Goal: Book appointment/travel/reservation

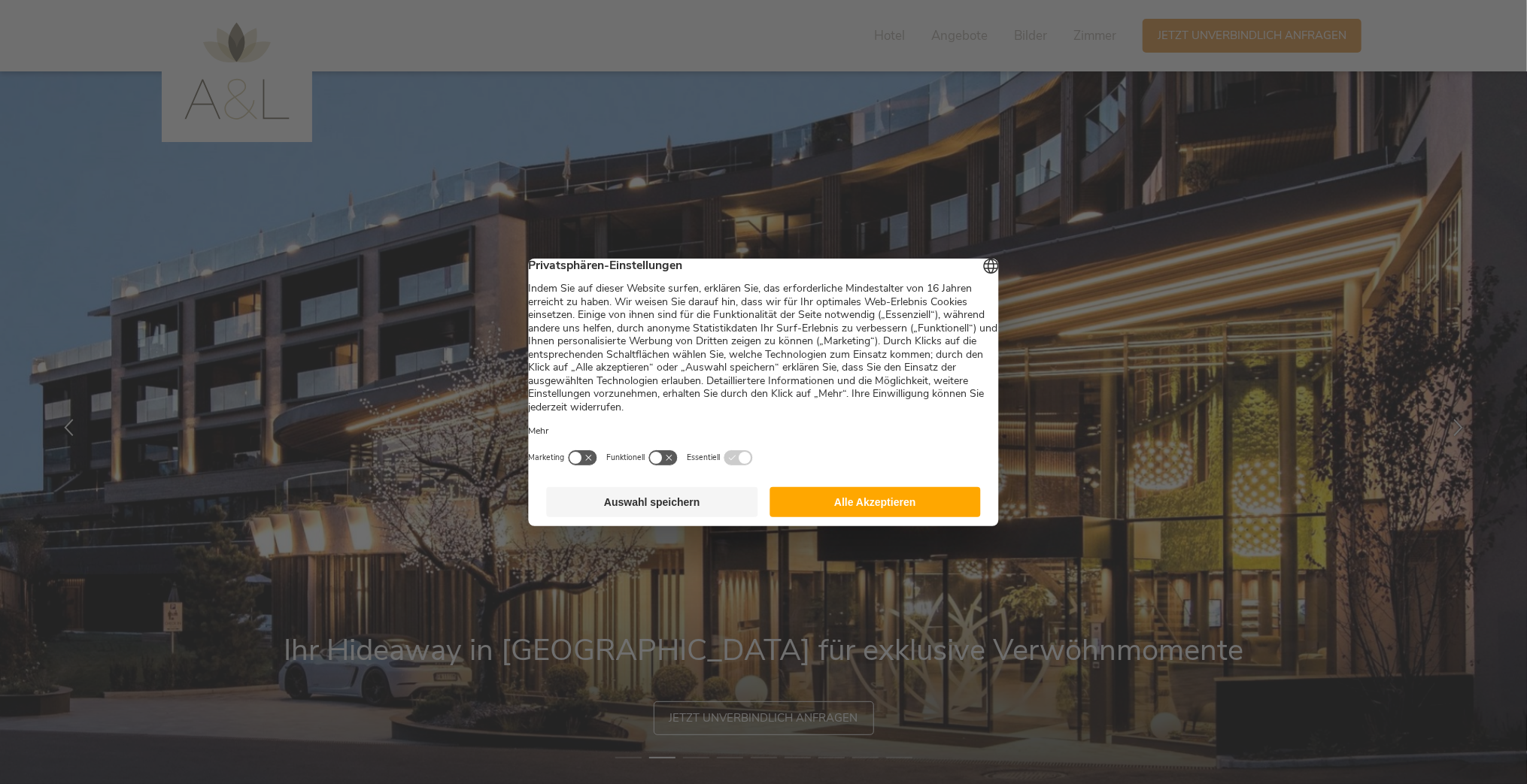
click at [884, 505] on button "Alle Akzeptieren" at bounding box center [875, 502] width 211 height 30
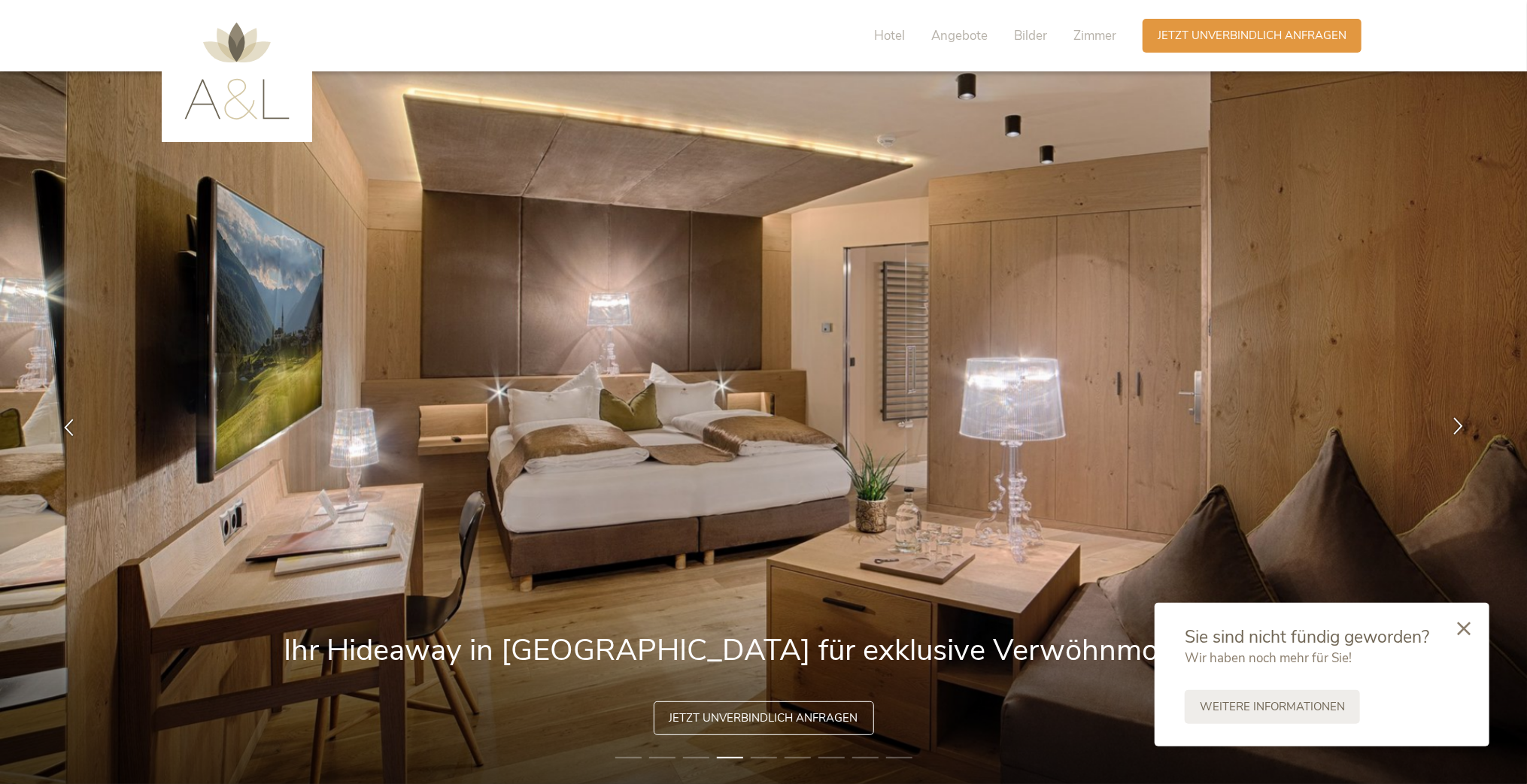
click at [1461, 431] on icon at bounding box center [1458, 426] width 17 height 17
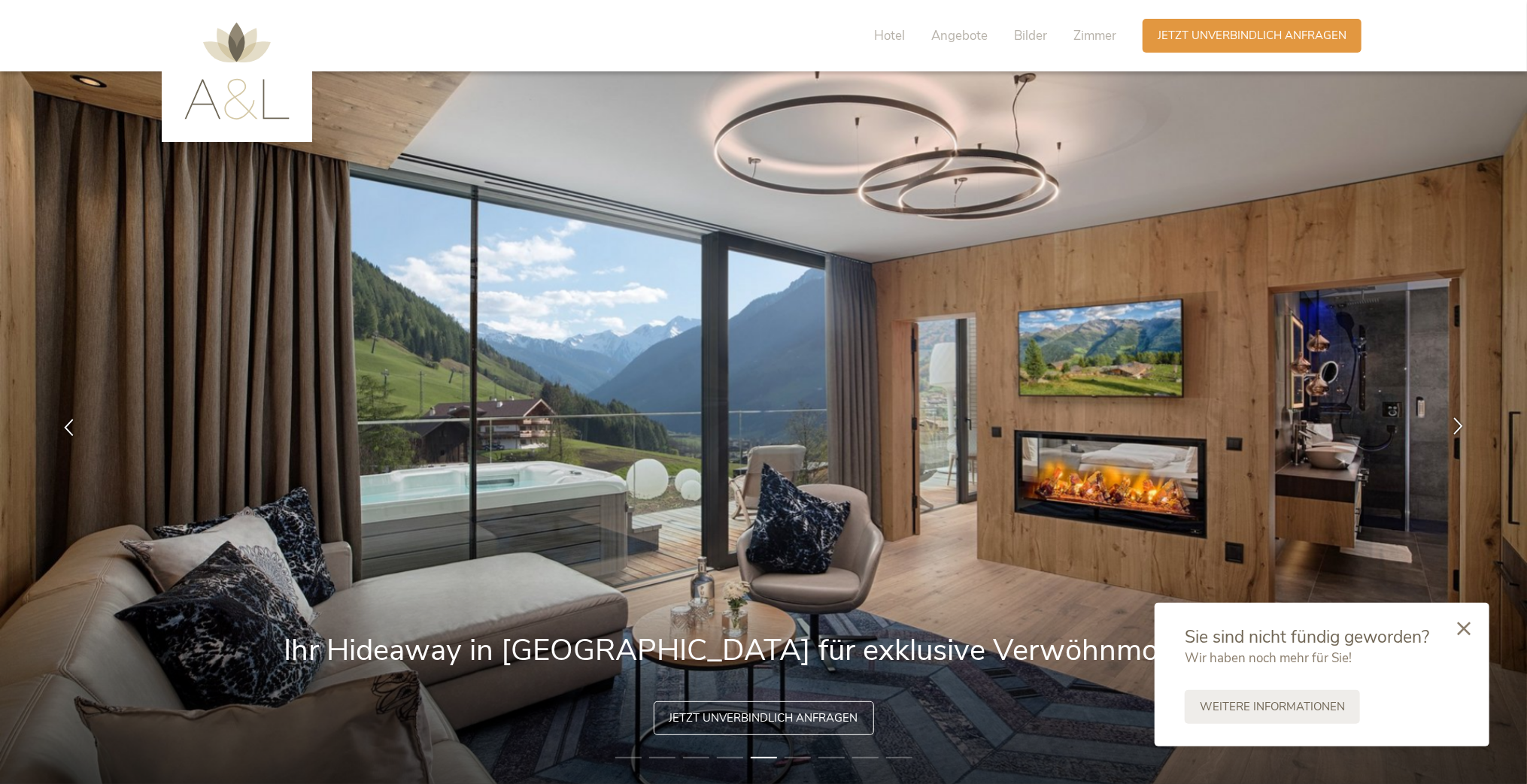
click at [1459, 432] on icon at bounding box center [1458, 426] width 17 height 17
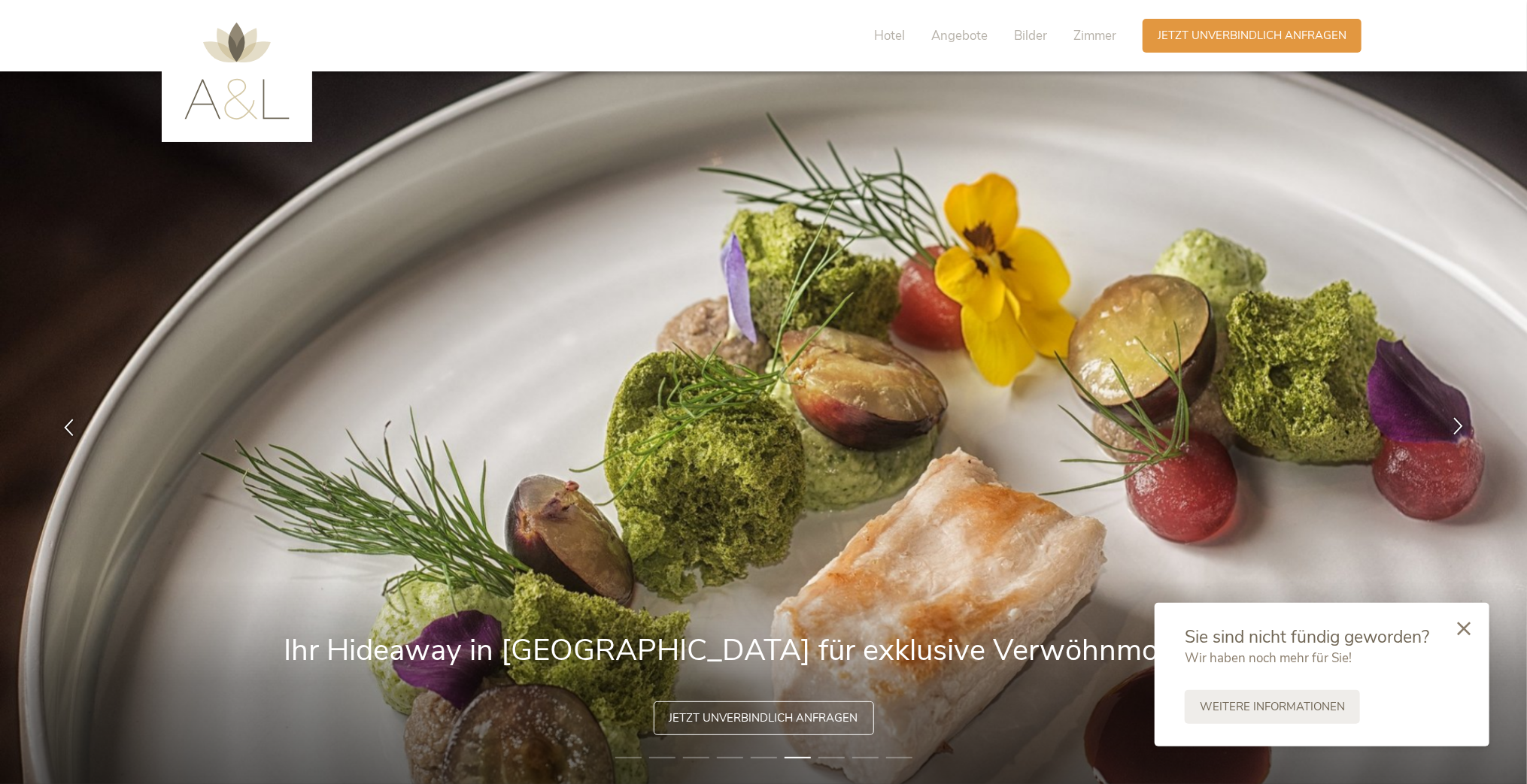
click at [1459, 432] on icon at bounding box center [1458, 426] width 17 height 17
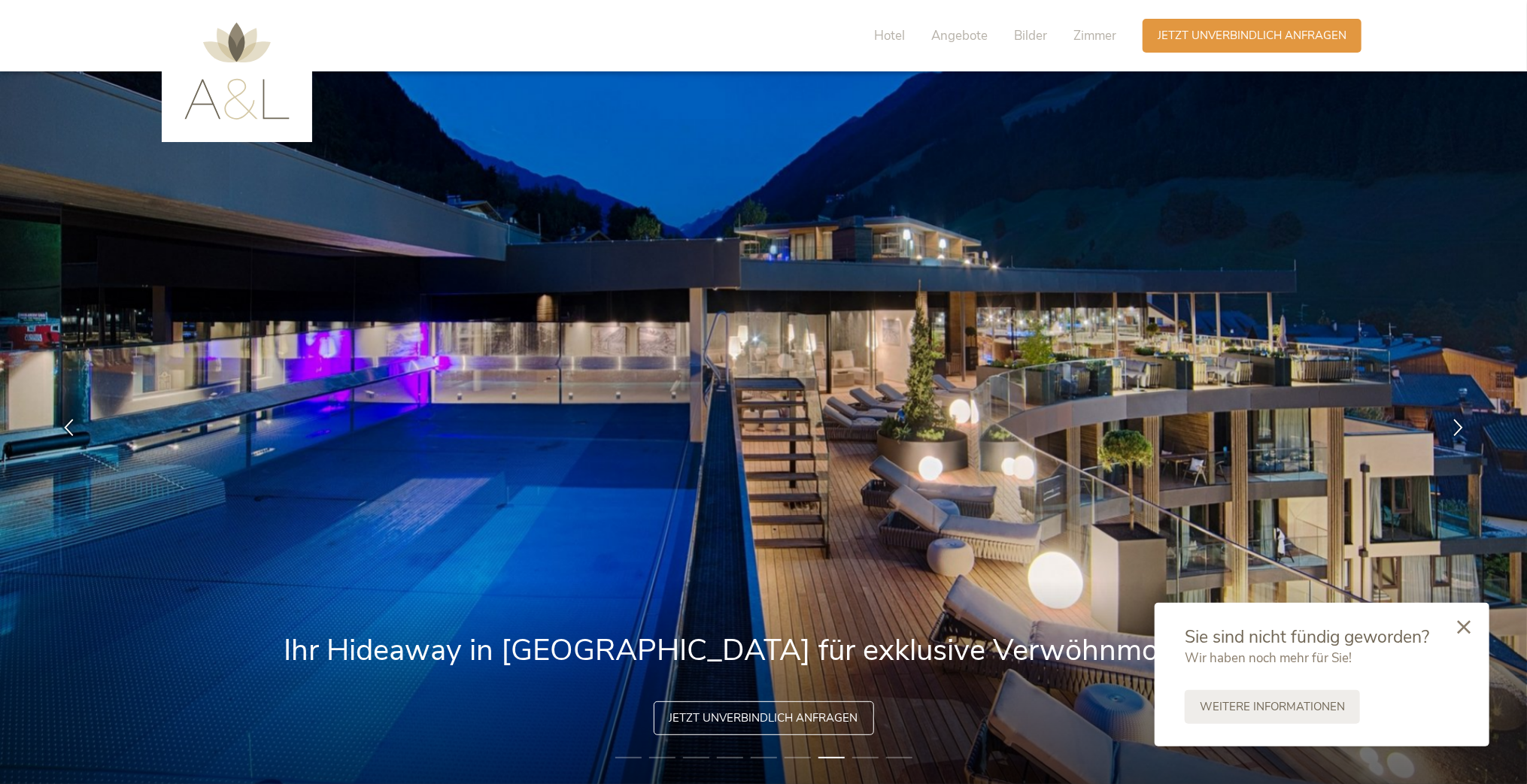
click at [1469, 625] on icon at bounding box center [1464, 627] width 14 height 14
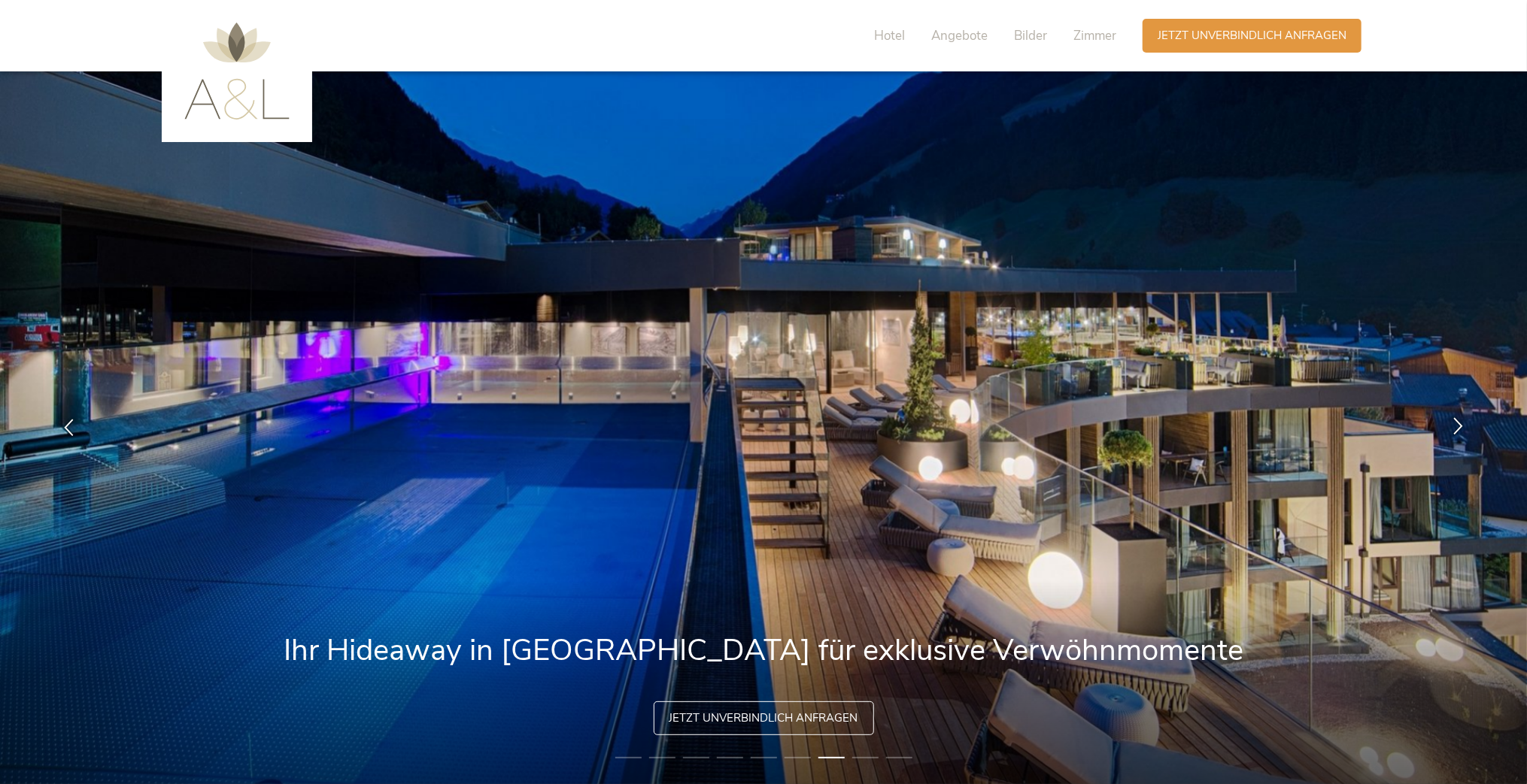
click at [1460, 431] on icon at bounding box center [1458, 426] width 17 height 17
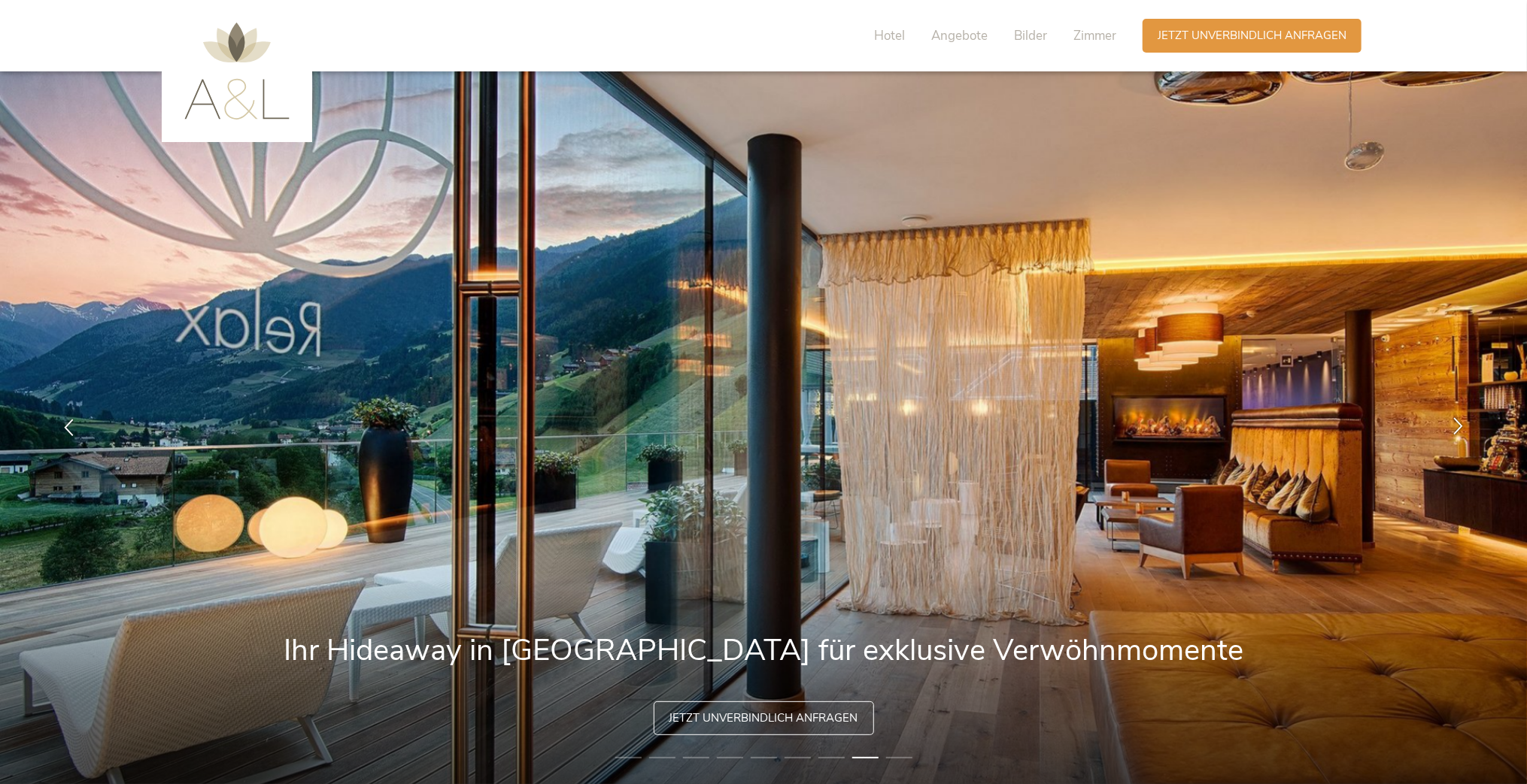
click at [1459, 429] on icon at bounding box center [1458, 426] width 17 height 17
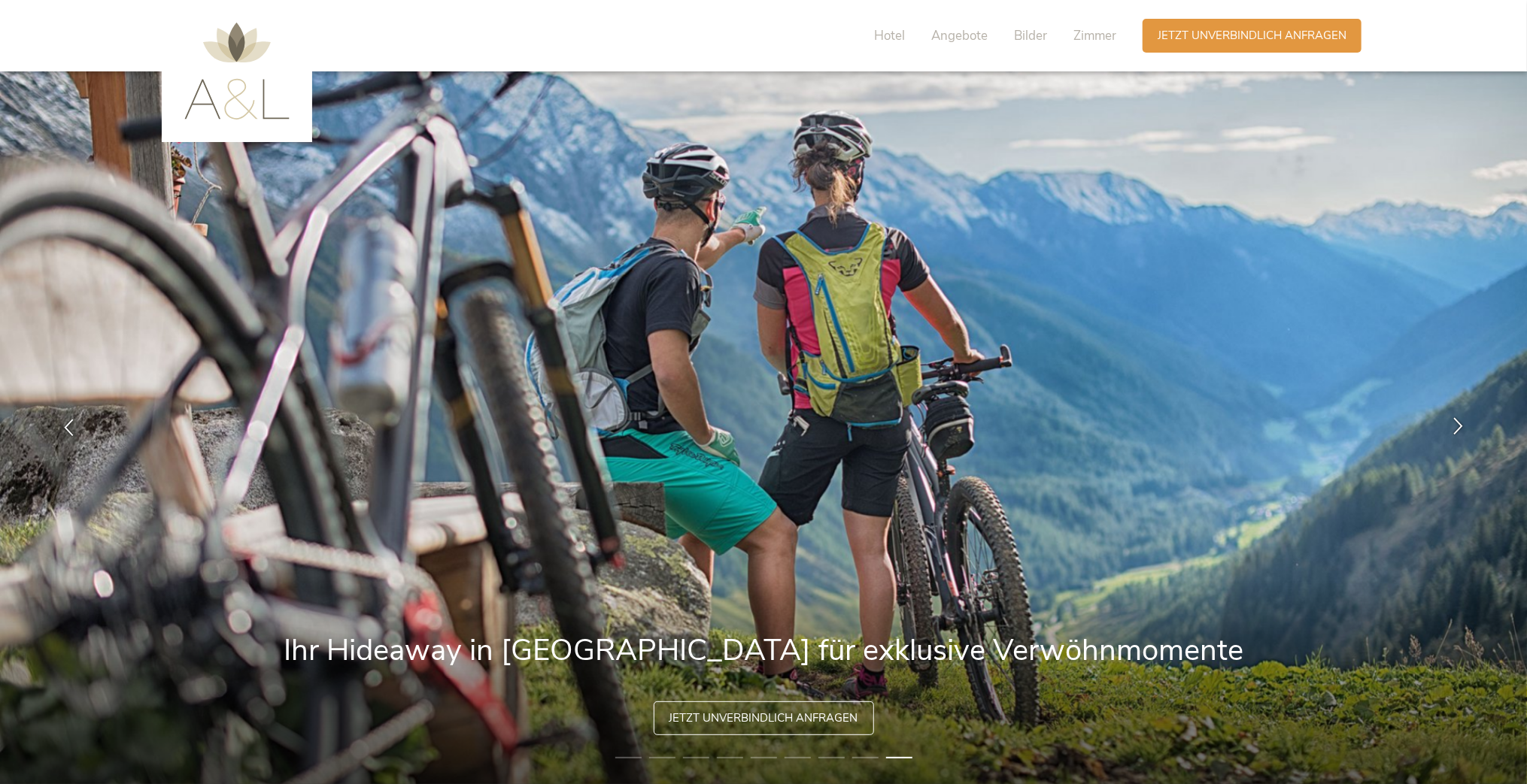
click at [1459, 429] on icon at bounding box center [1458, 426] width 17 height 17
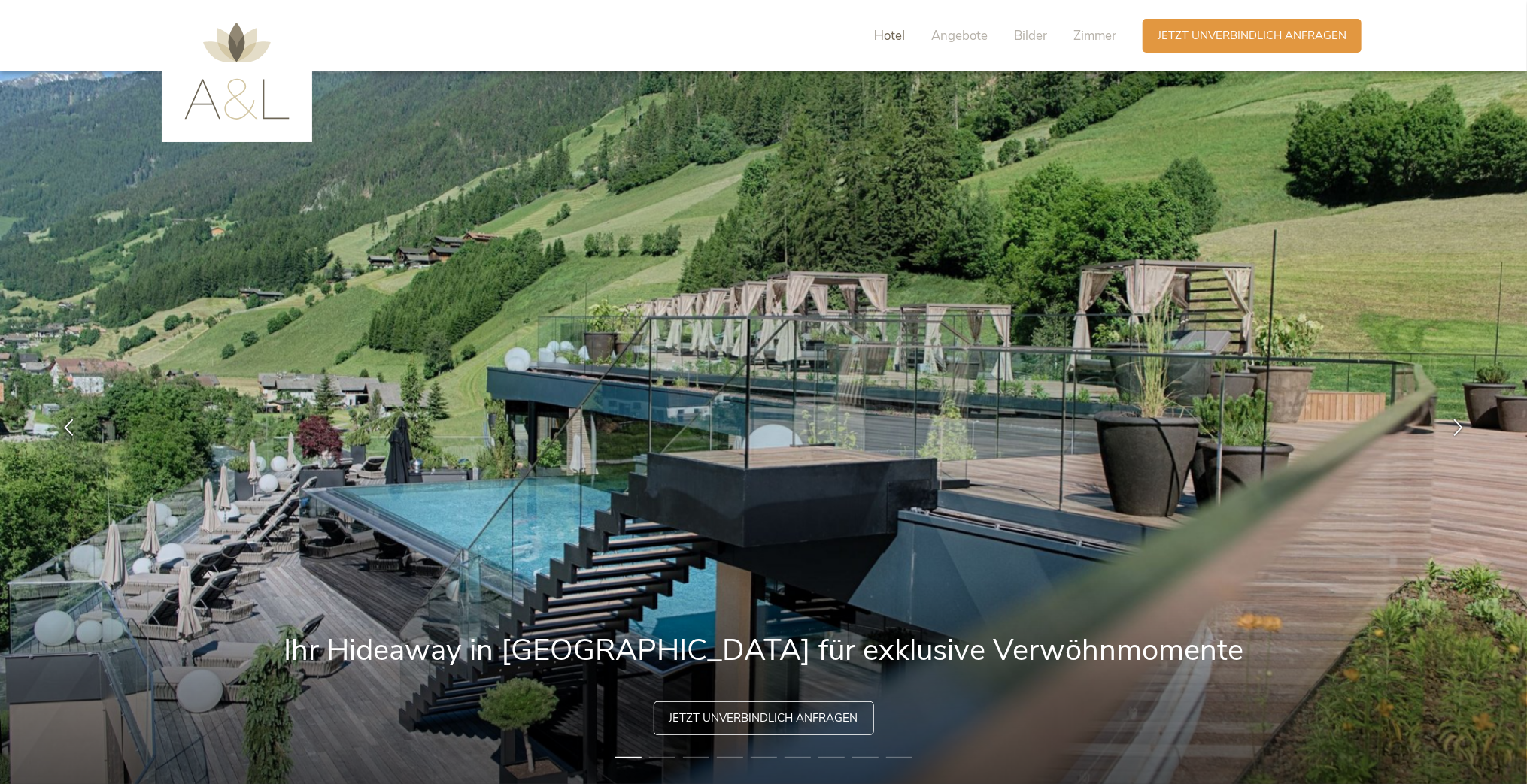
click at [886, 31] on span "Hotel" at bounding box center [889, 36] width 31 height 17
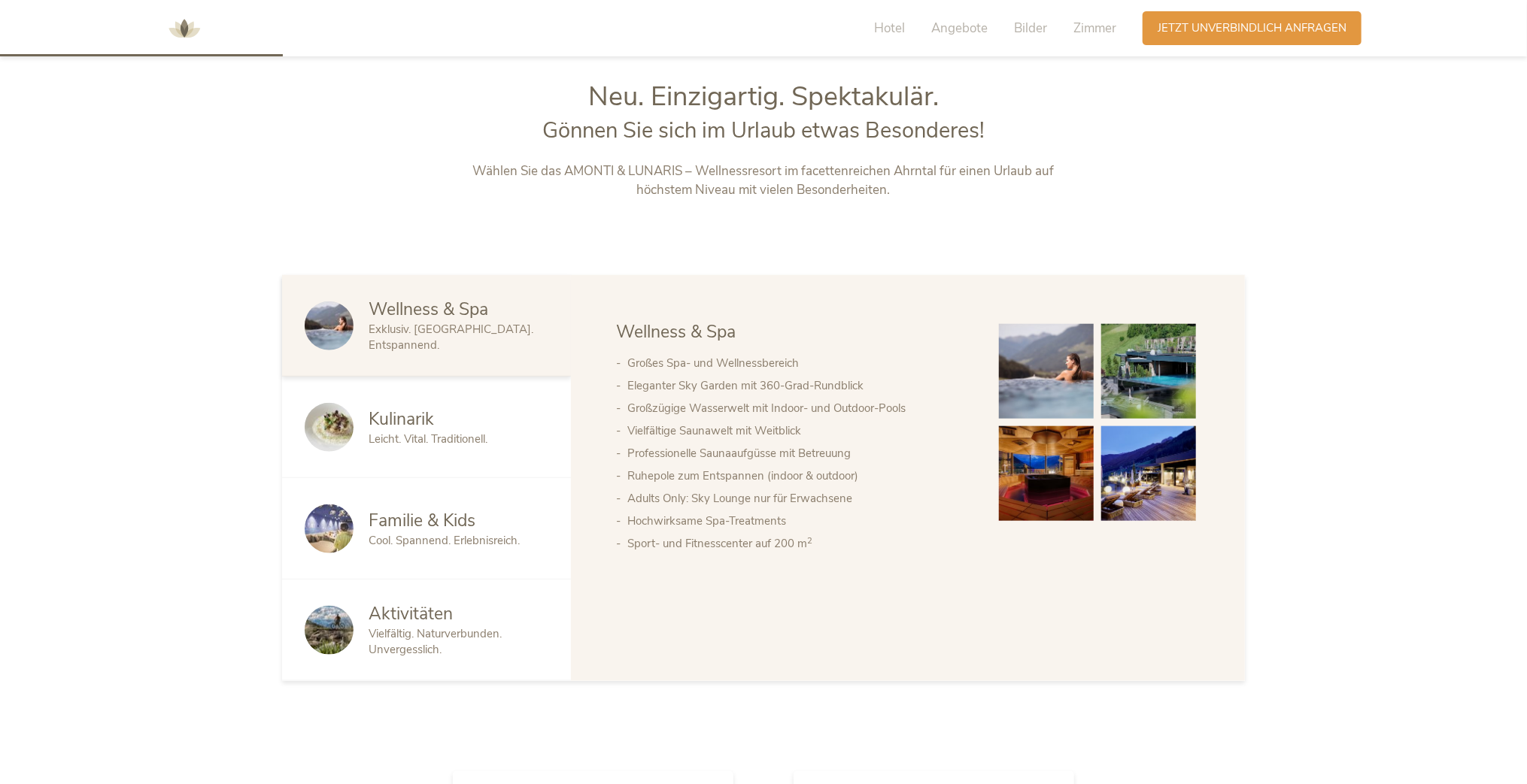
scroll to position [836, 0]
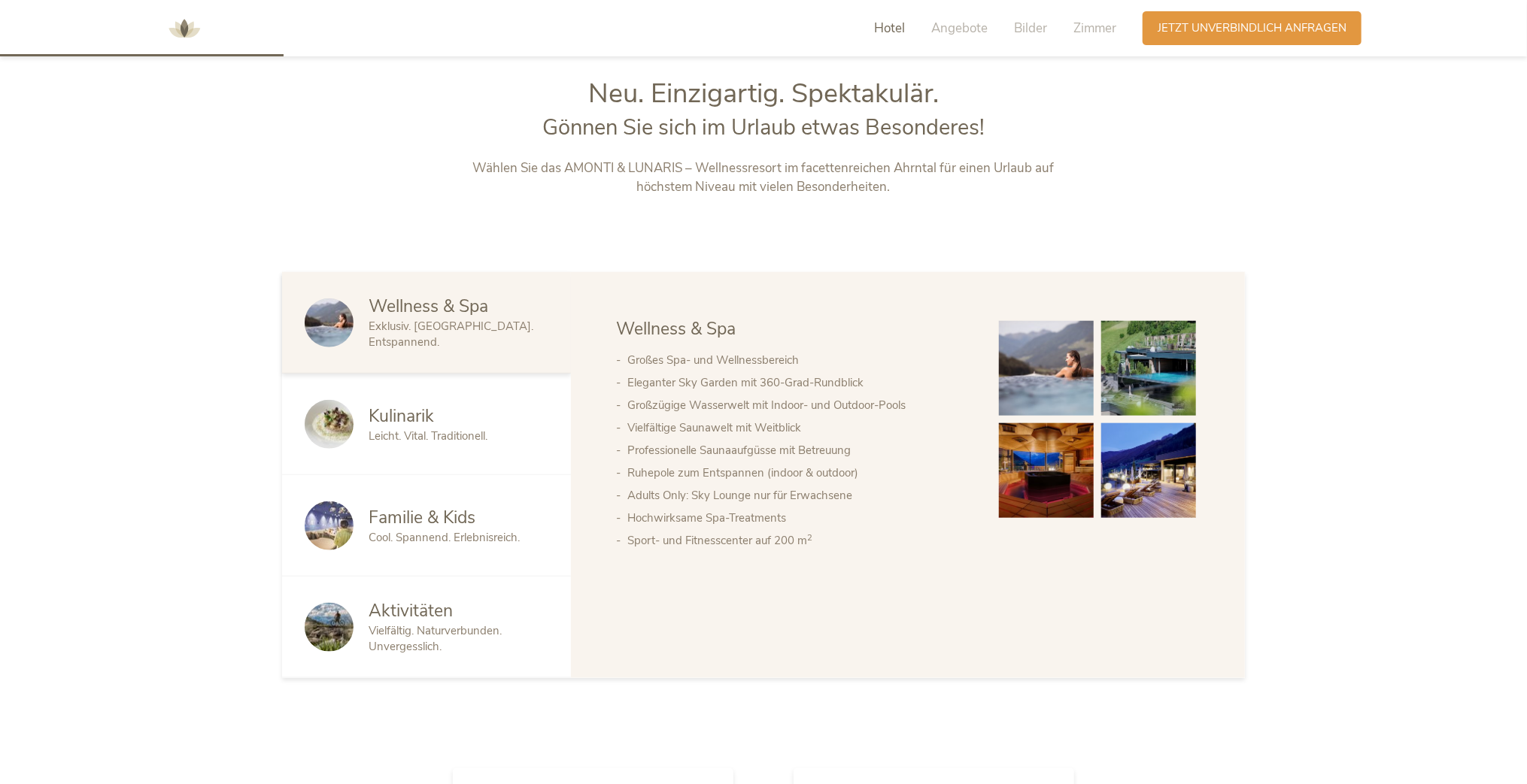
click at [420, 622] on span "Aktivitäten" at bounding box center [410, 610] width 84 height 23
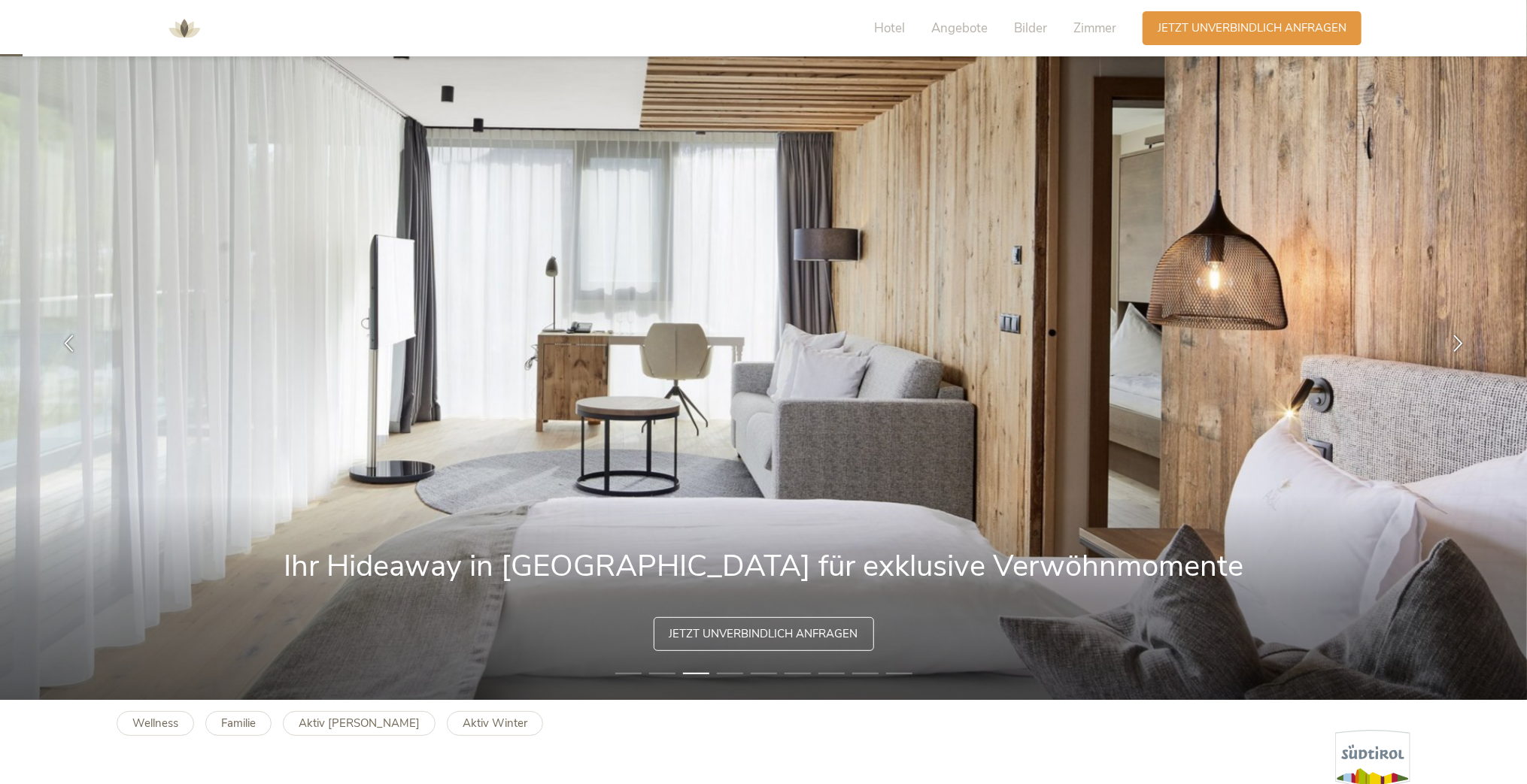
scroll to position [0, 0]
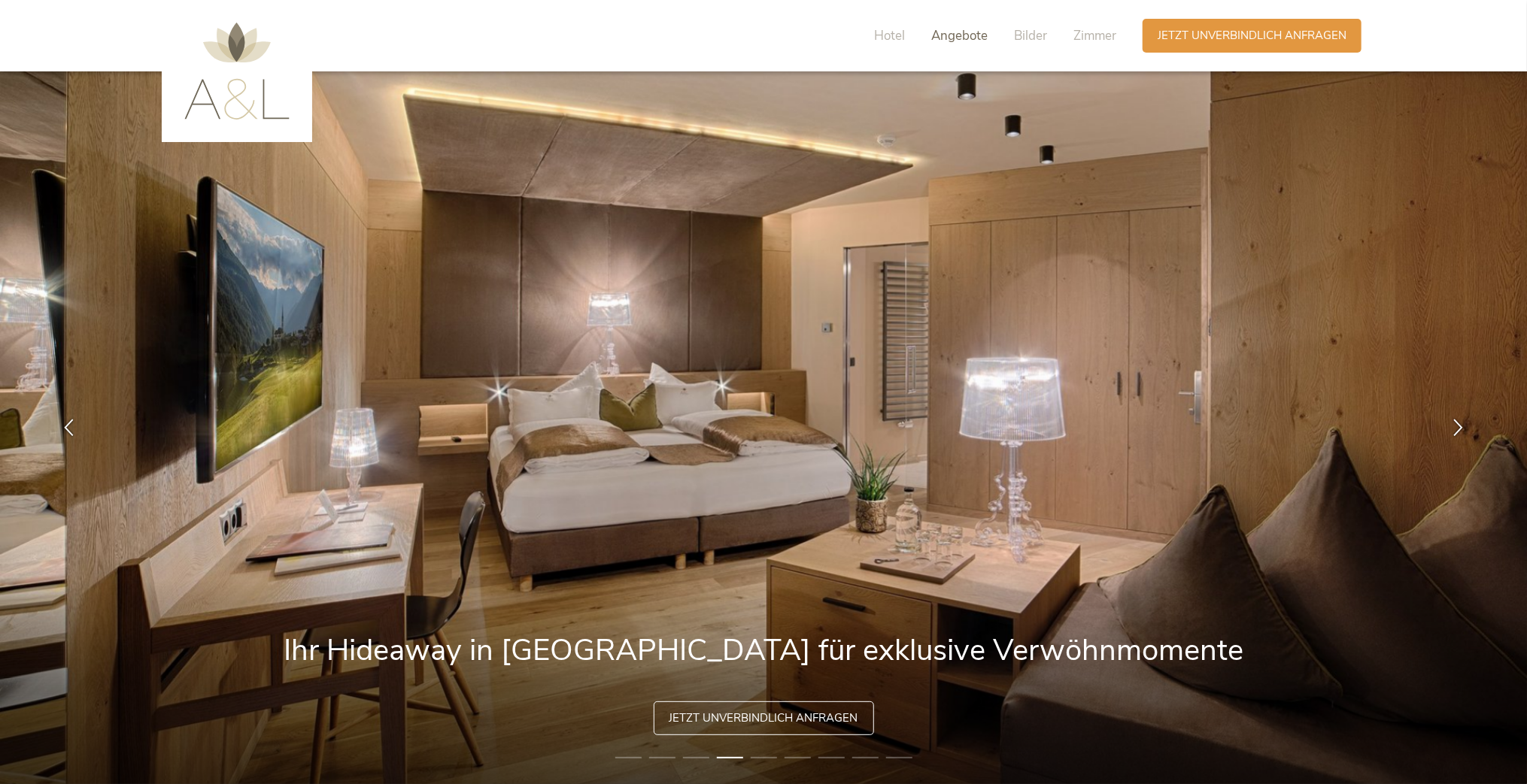
click at [952, 34] on span "Angebote" at bounding box center [959, 36] width 56 height 17
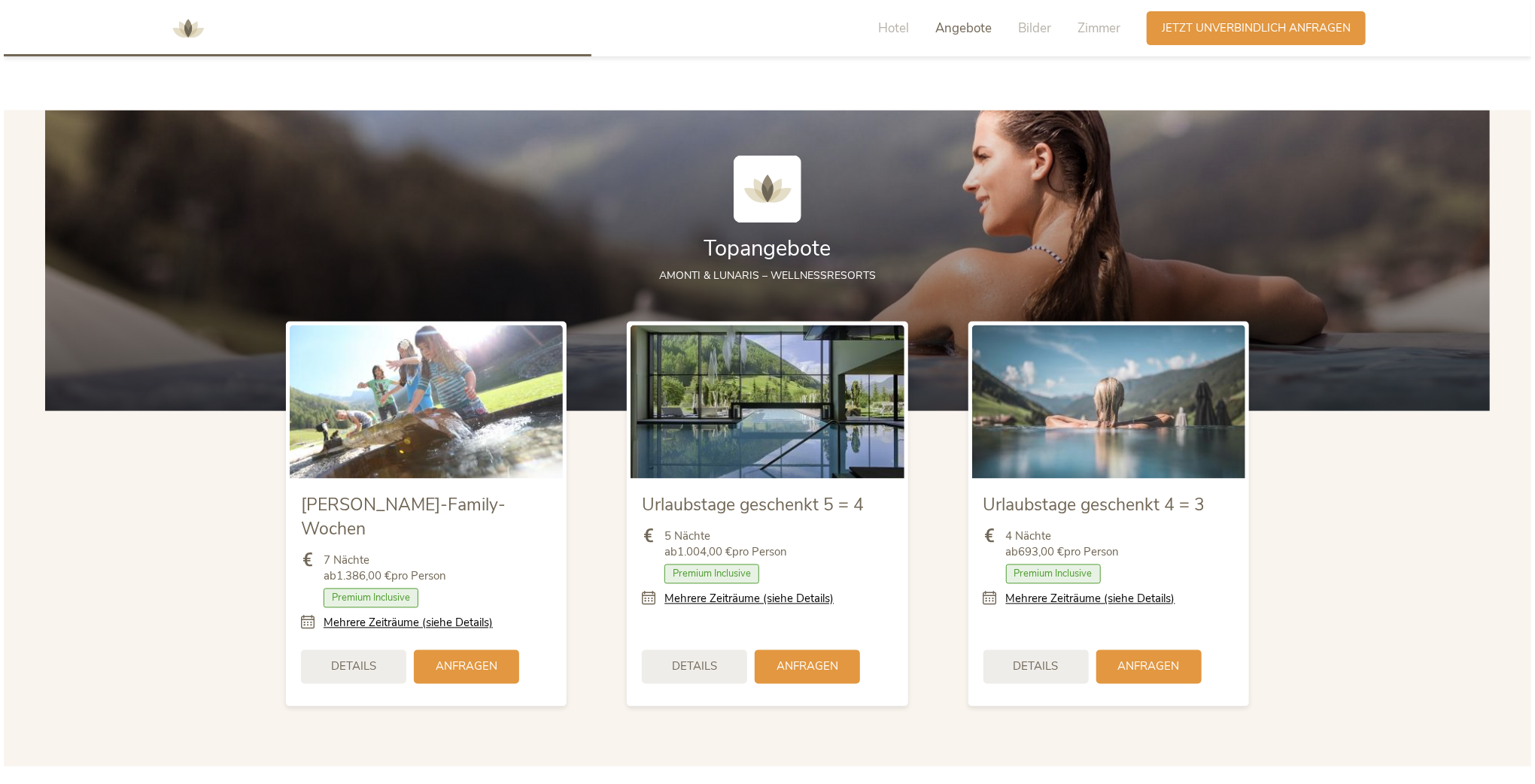
scroll to position [1729, 0]
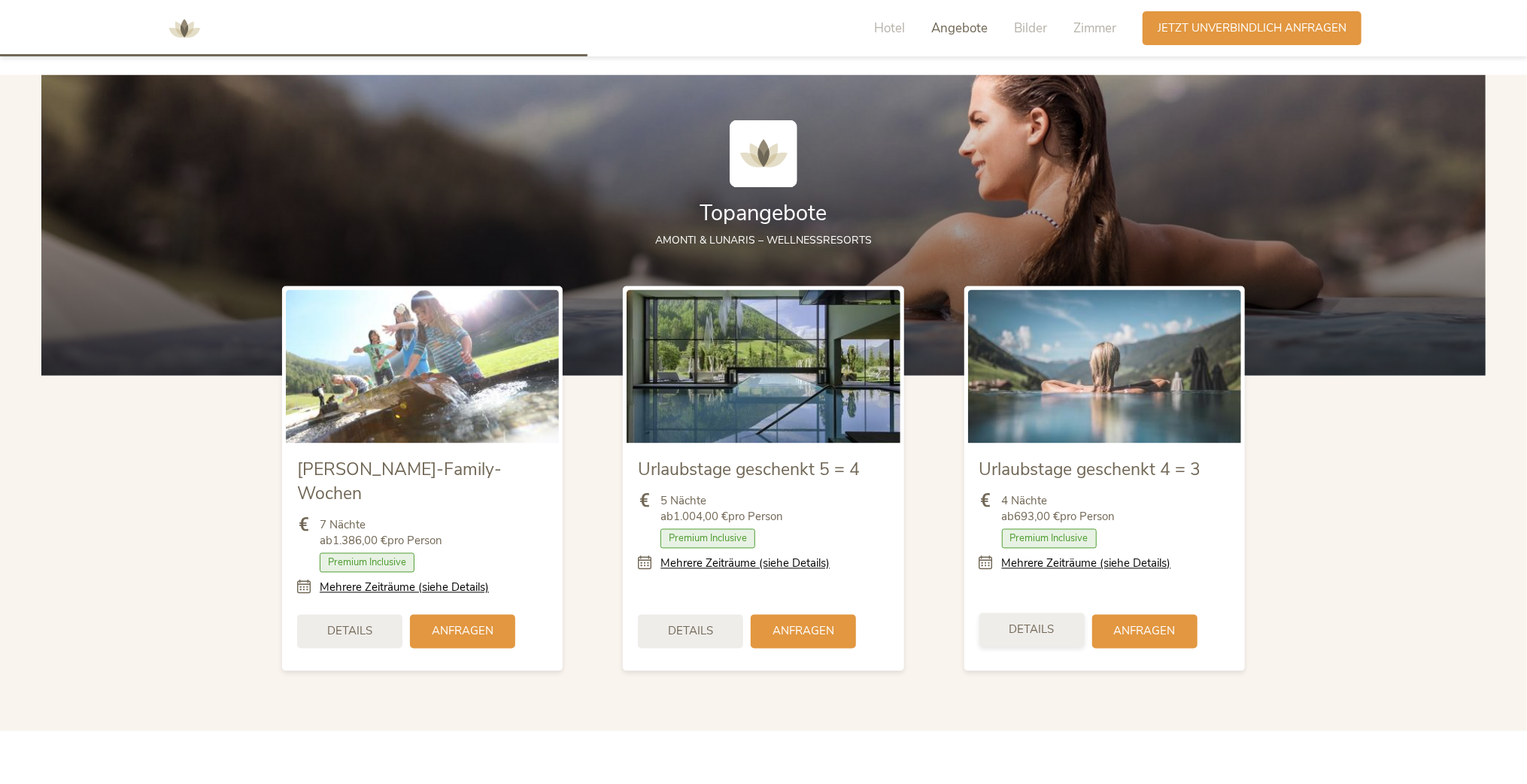
click at [1044, 623] on span "Details" at bounding box center [1032, 630] width 45 height 16
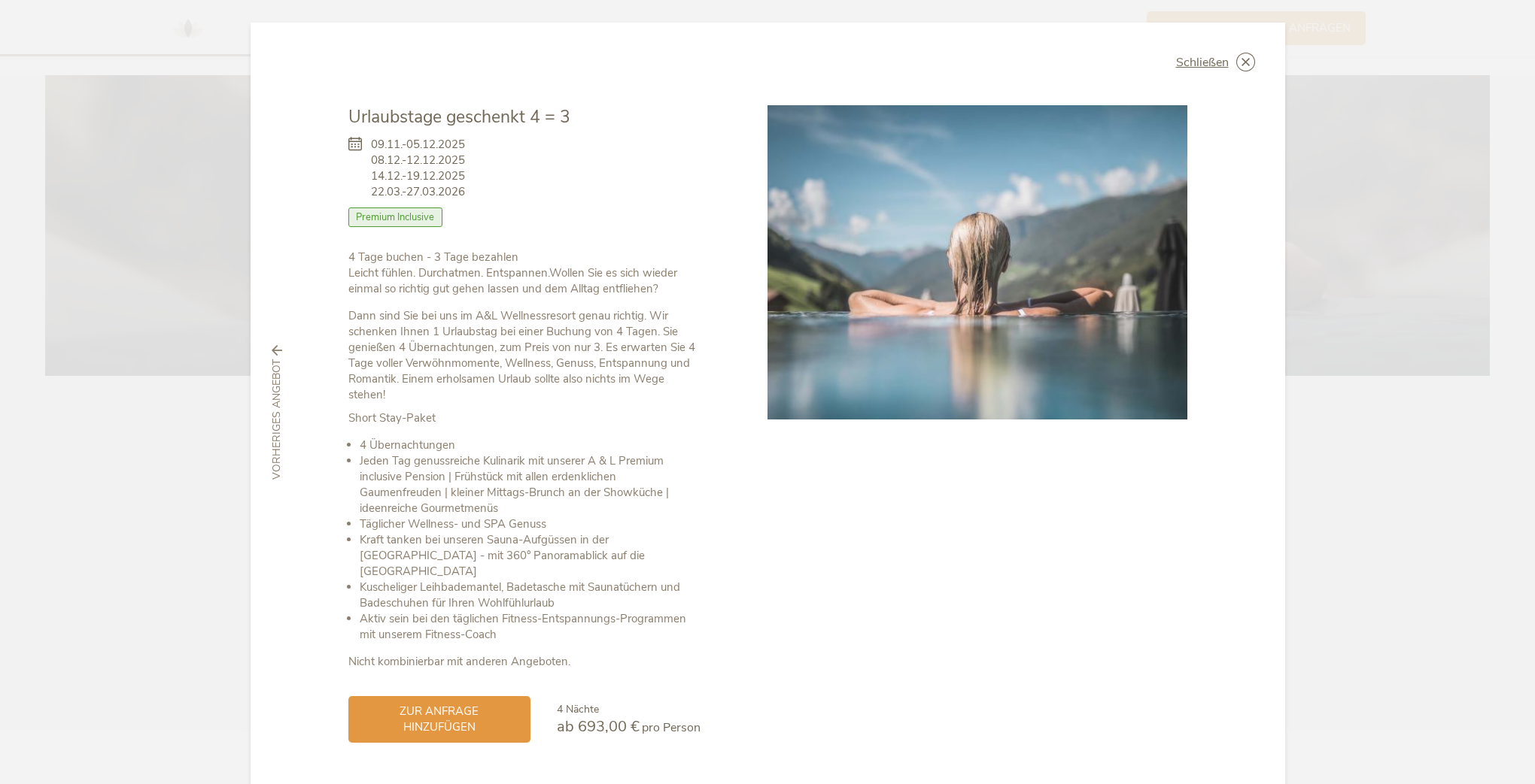
scroll to position [25, 0]
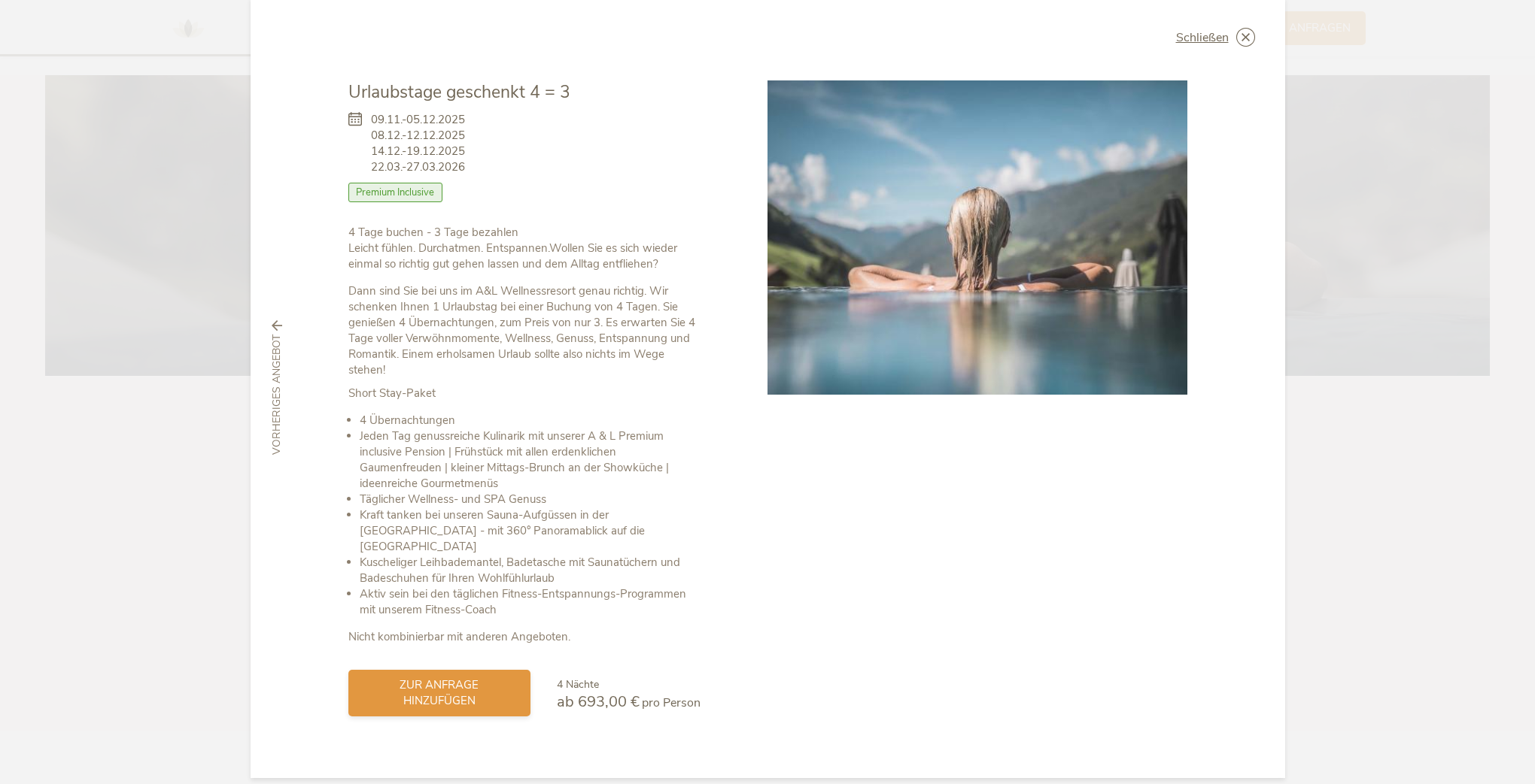
click at [468, 682] on span "zur Anfrage hinzufügen" at bounding box center [439, 693] width 152 height 31
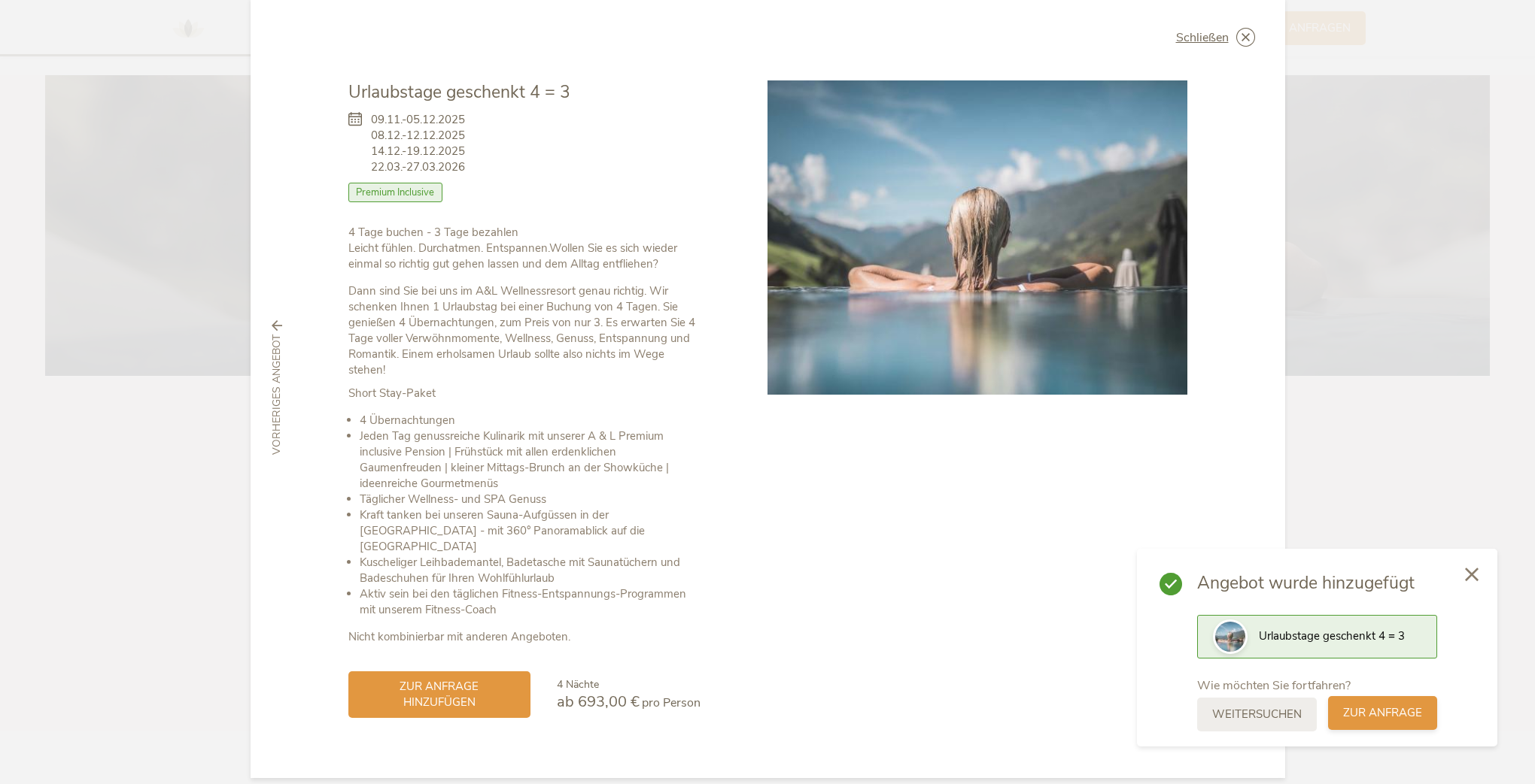
click at [1371, 717] on span "zur Anfrage" at bounding box center [1382, 713] width 79 height 16
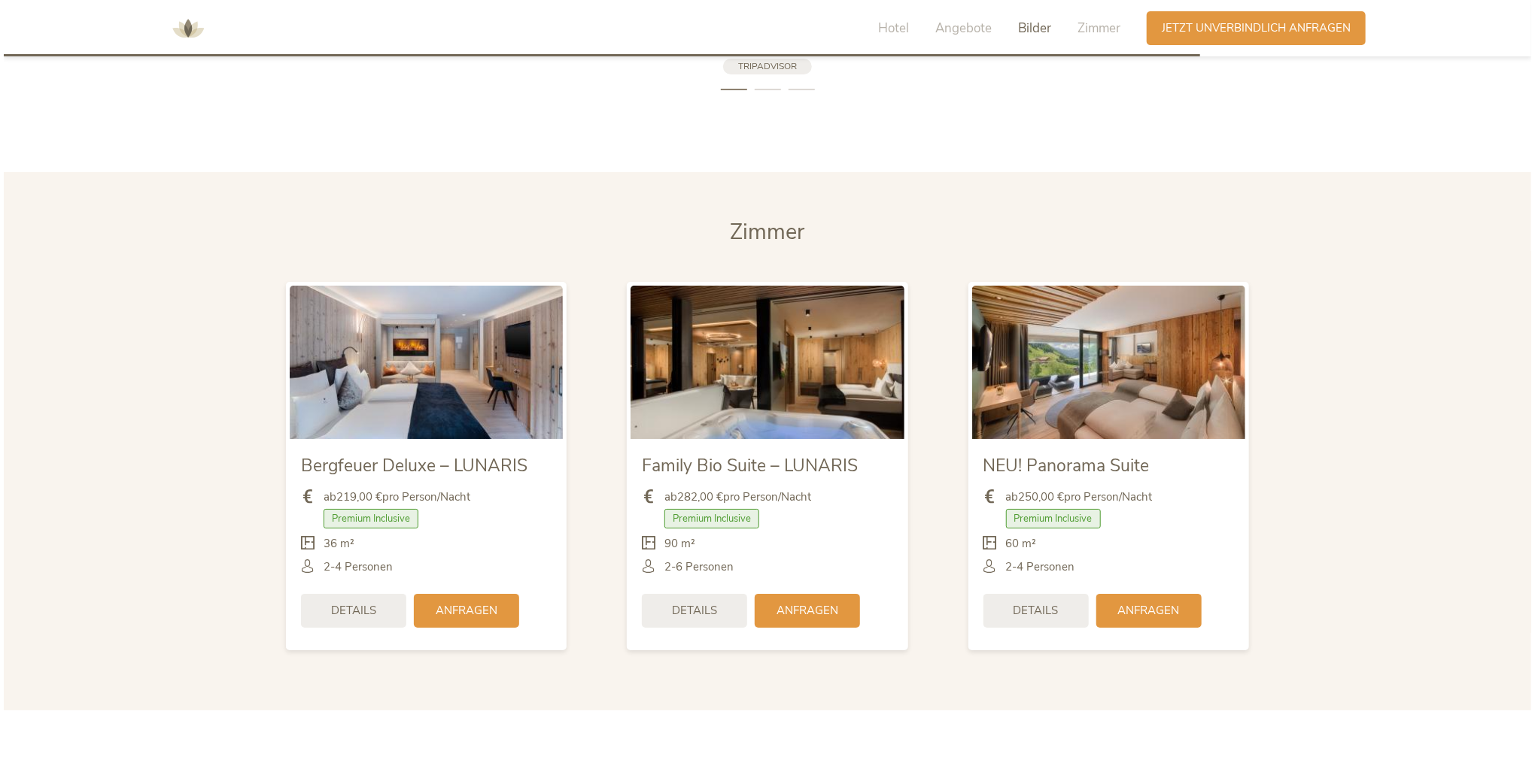
scroll to position [3520, 0]
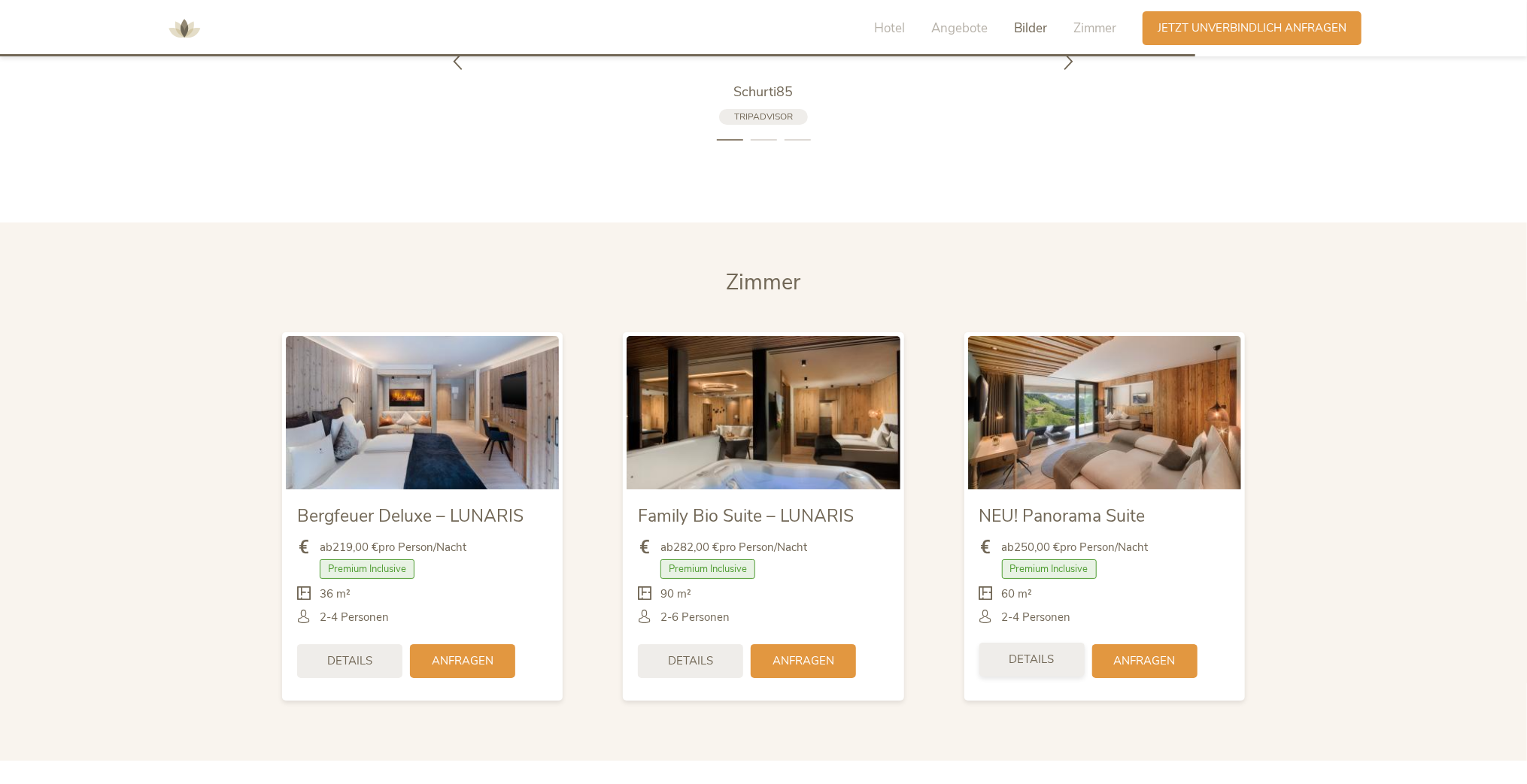
click at [1050, 642] on div "Details" at bounding box center [1031, 659] width 105 height 34
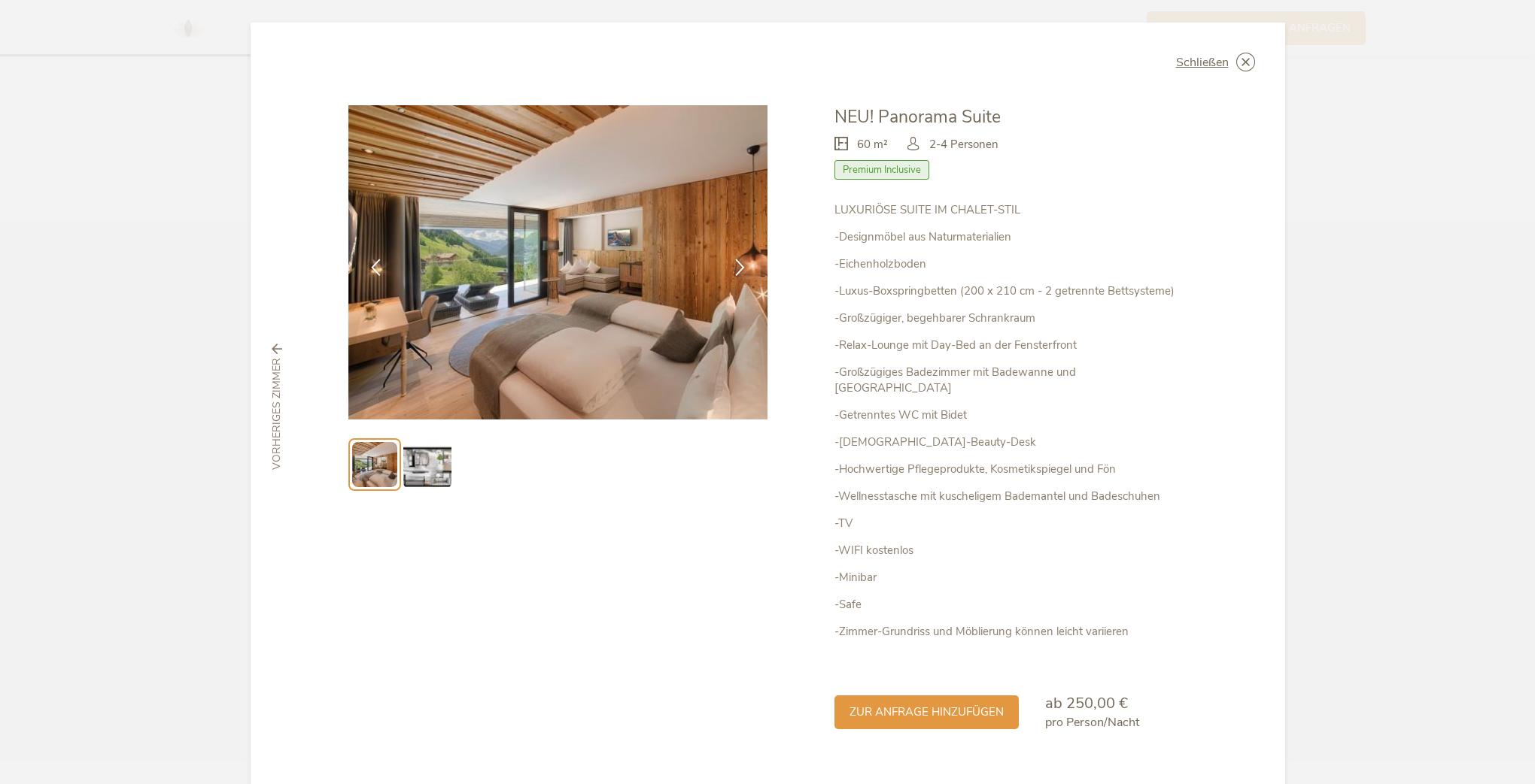
click at [419, 464] on img at bounding box center [427, 464] width 48 height 48
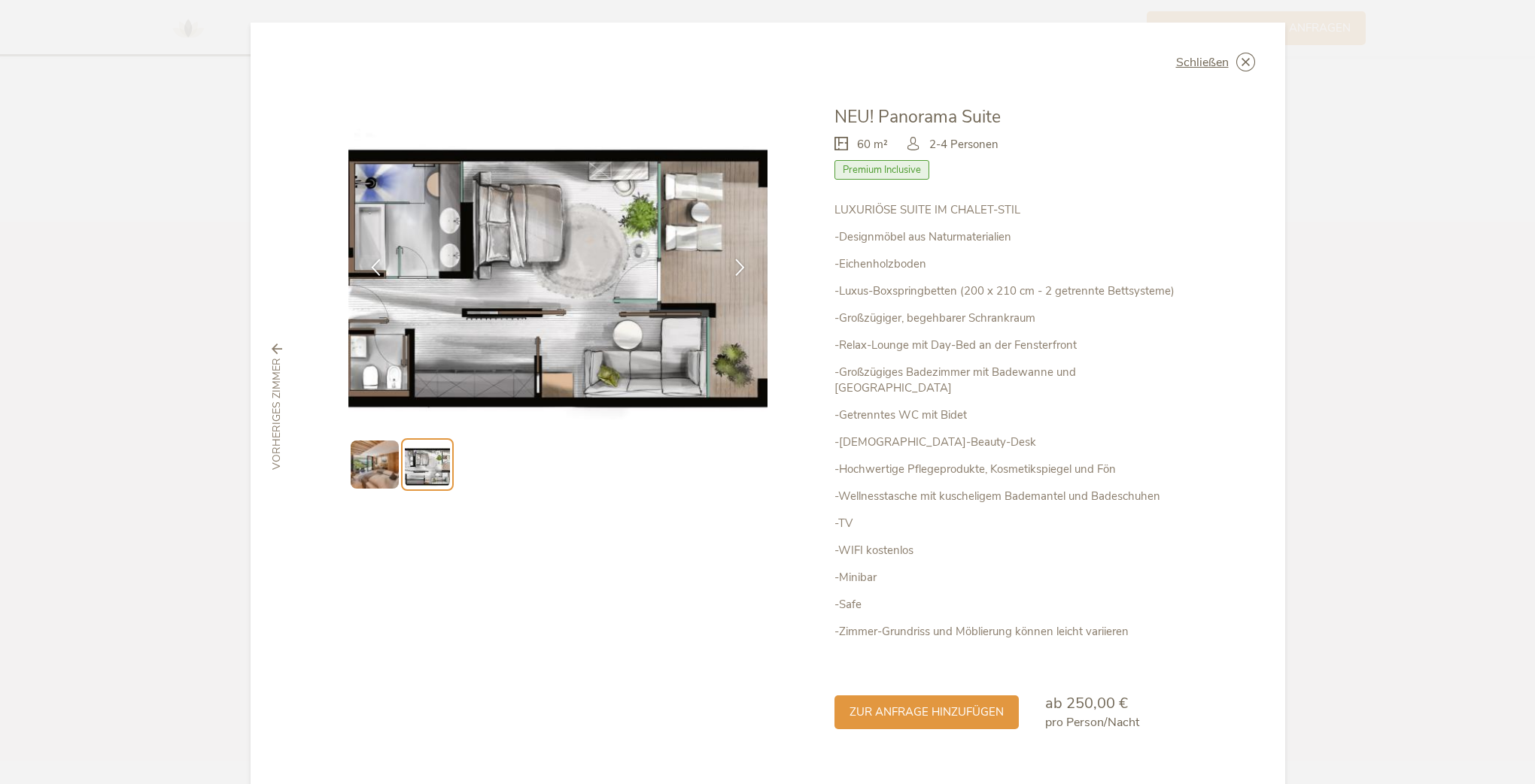
click at [351, 459] on img at bounding box center [374, 464] width 48 height 48
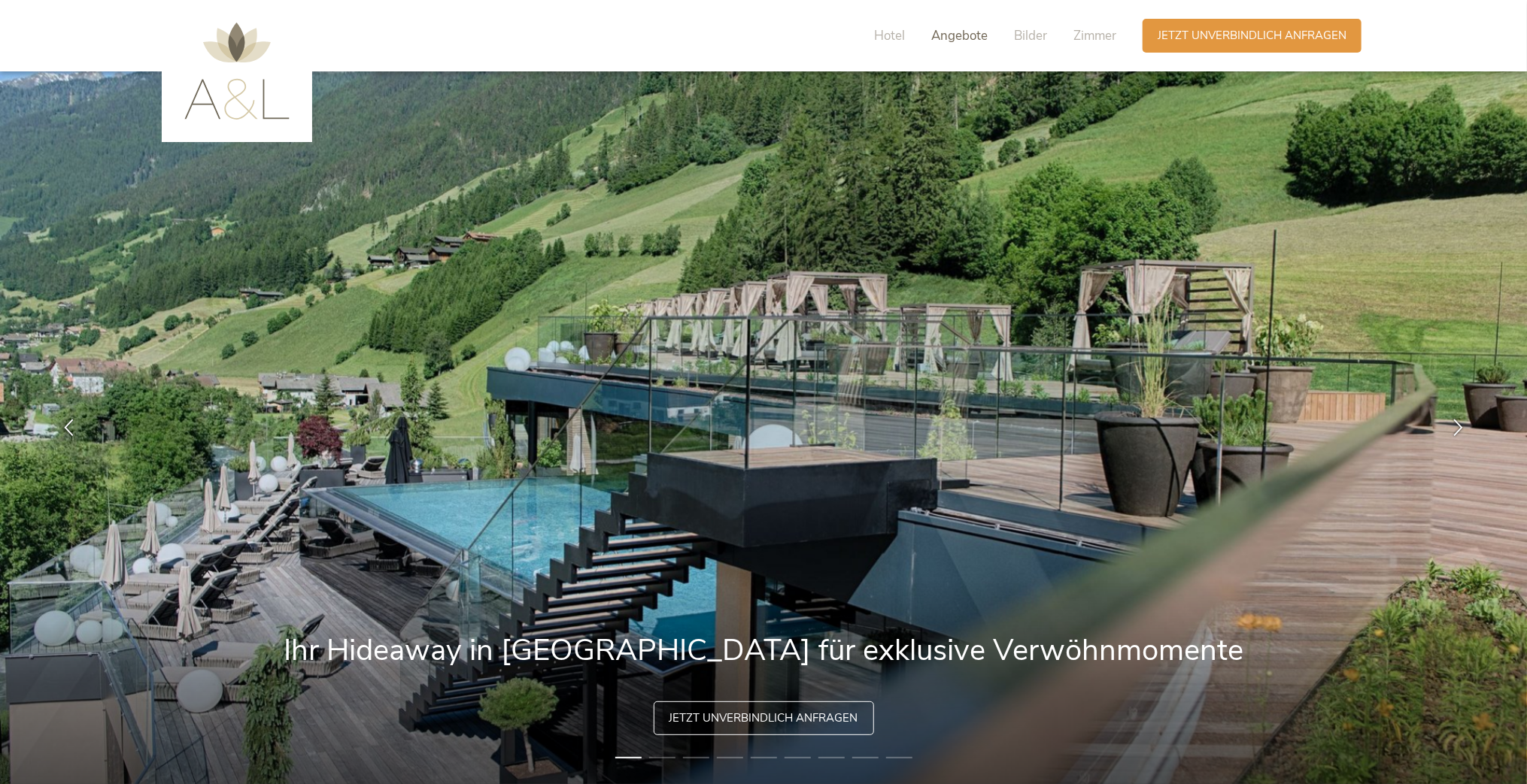
click at [938, 31] on span "Angebote" at bounding box center [959, 36] width 56 height 17
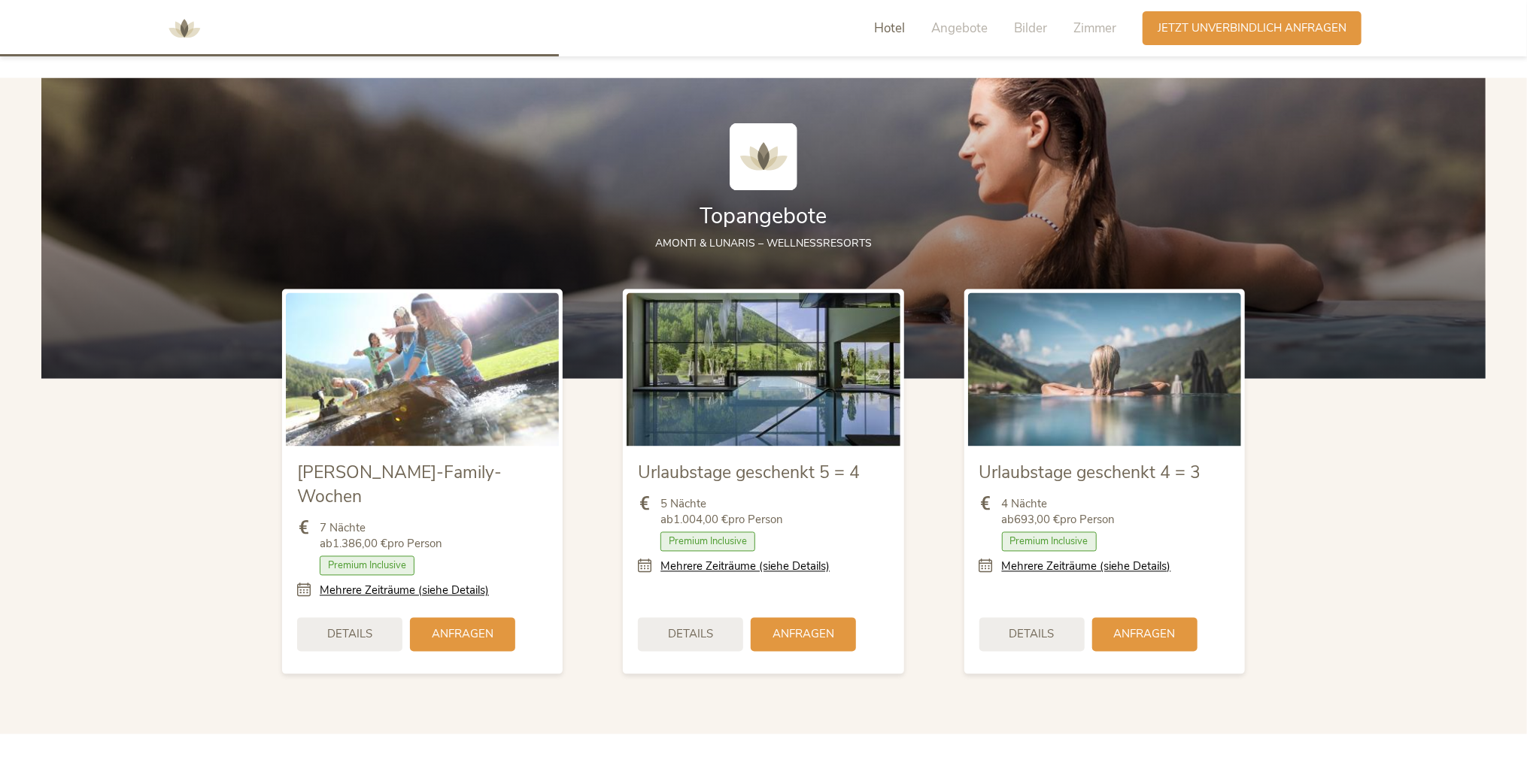
scroll to position [1729, 0]
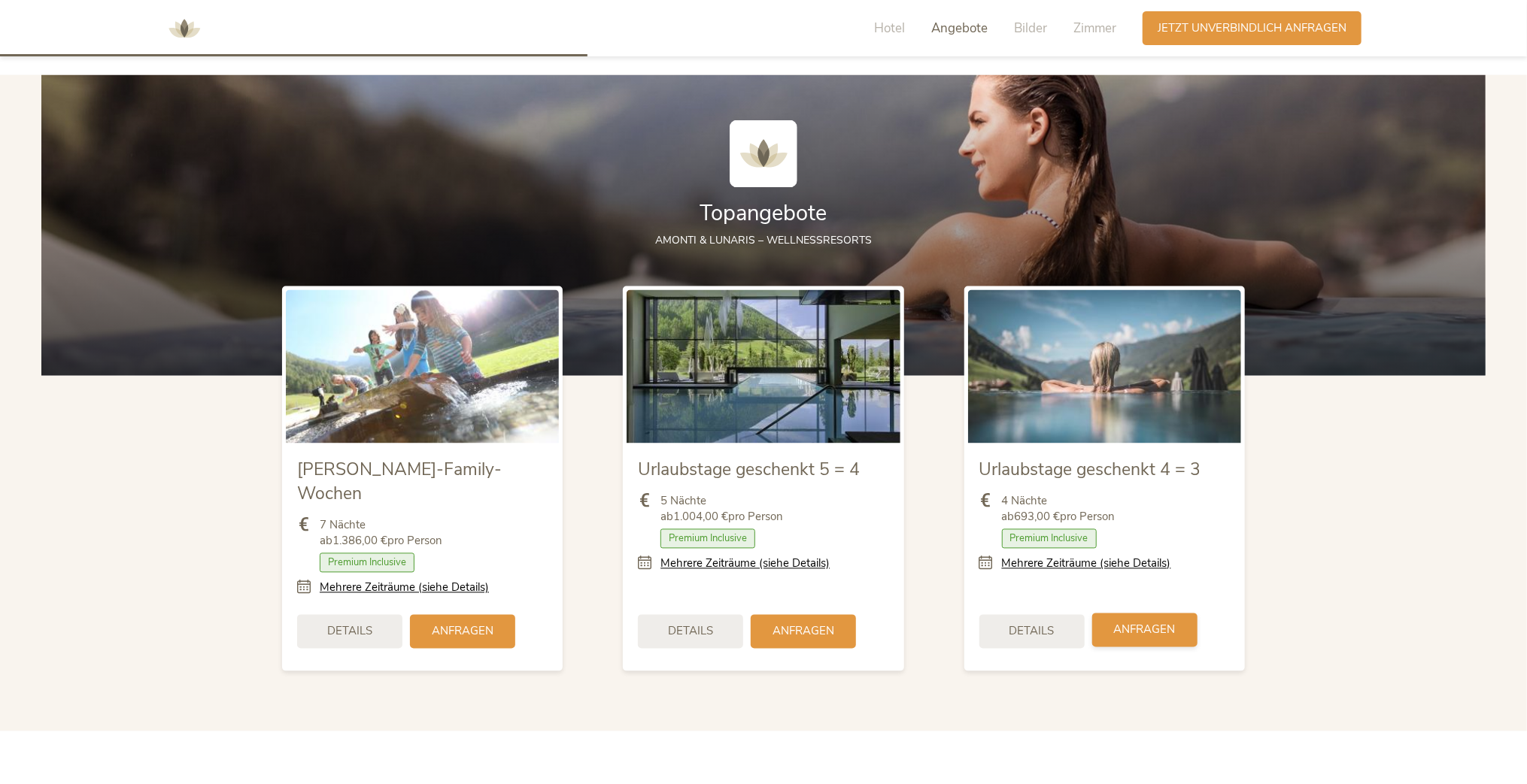
click at [1172, 623] on span "Anfragen" at bounding box center [1144, 630] width 62 height 16
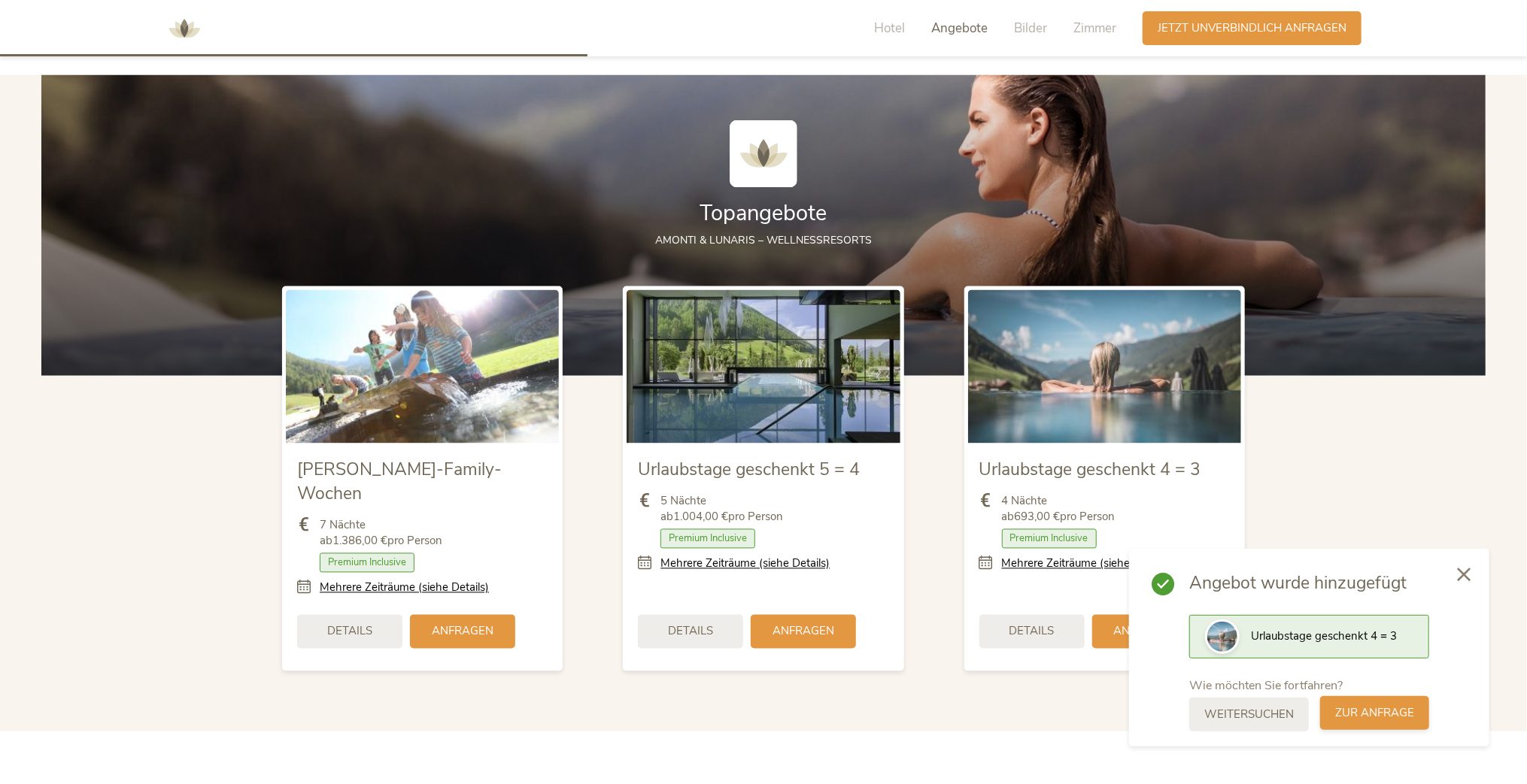
click at [1372, 715] on span "zur Anfrage" at bounding box center [1374, 713] width 79 height 16
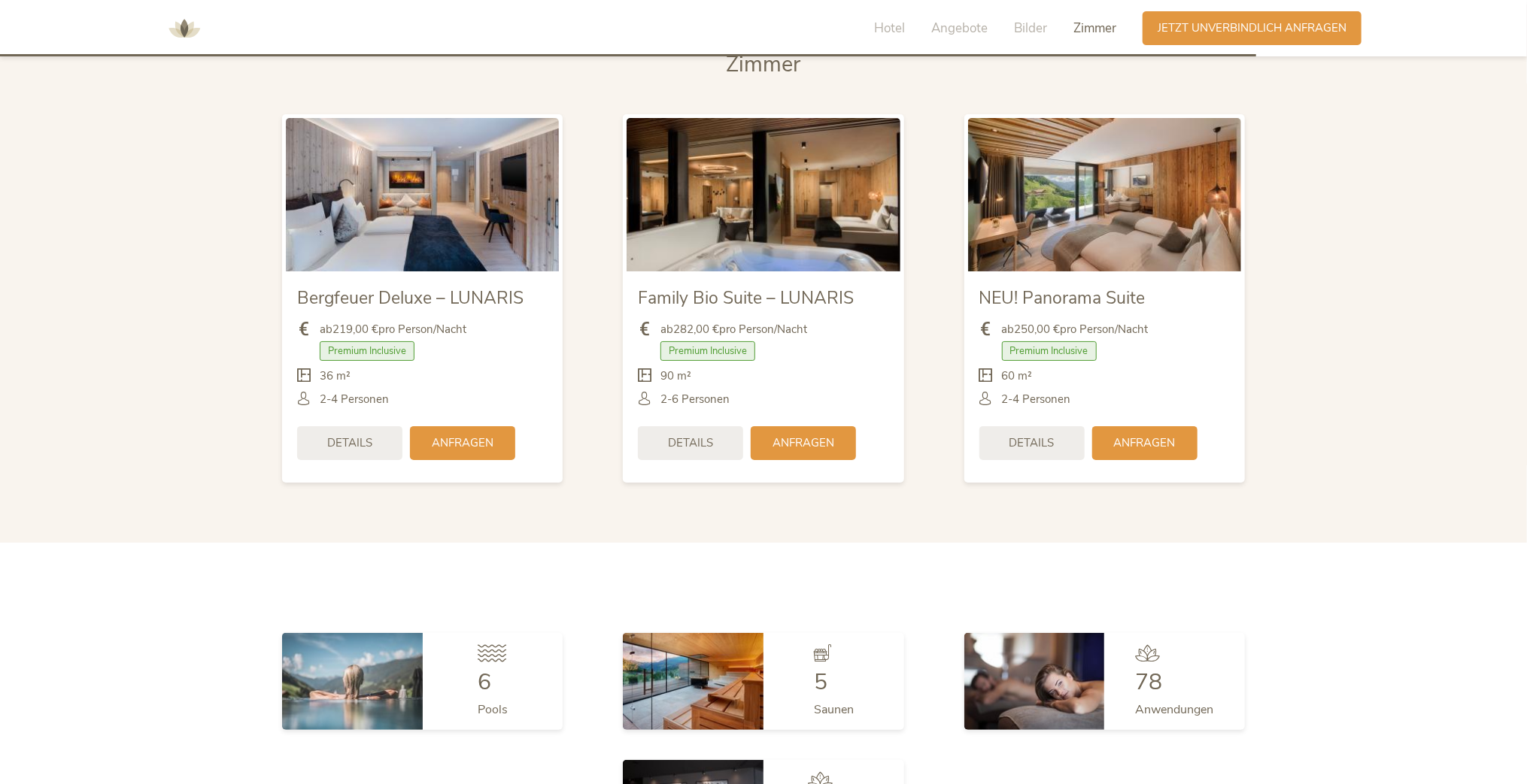
scroll to position [3670, 0]
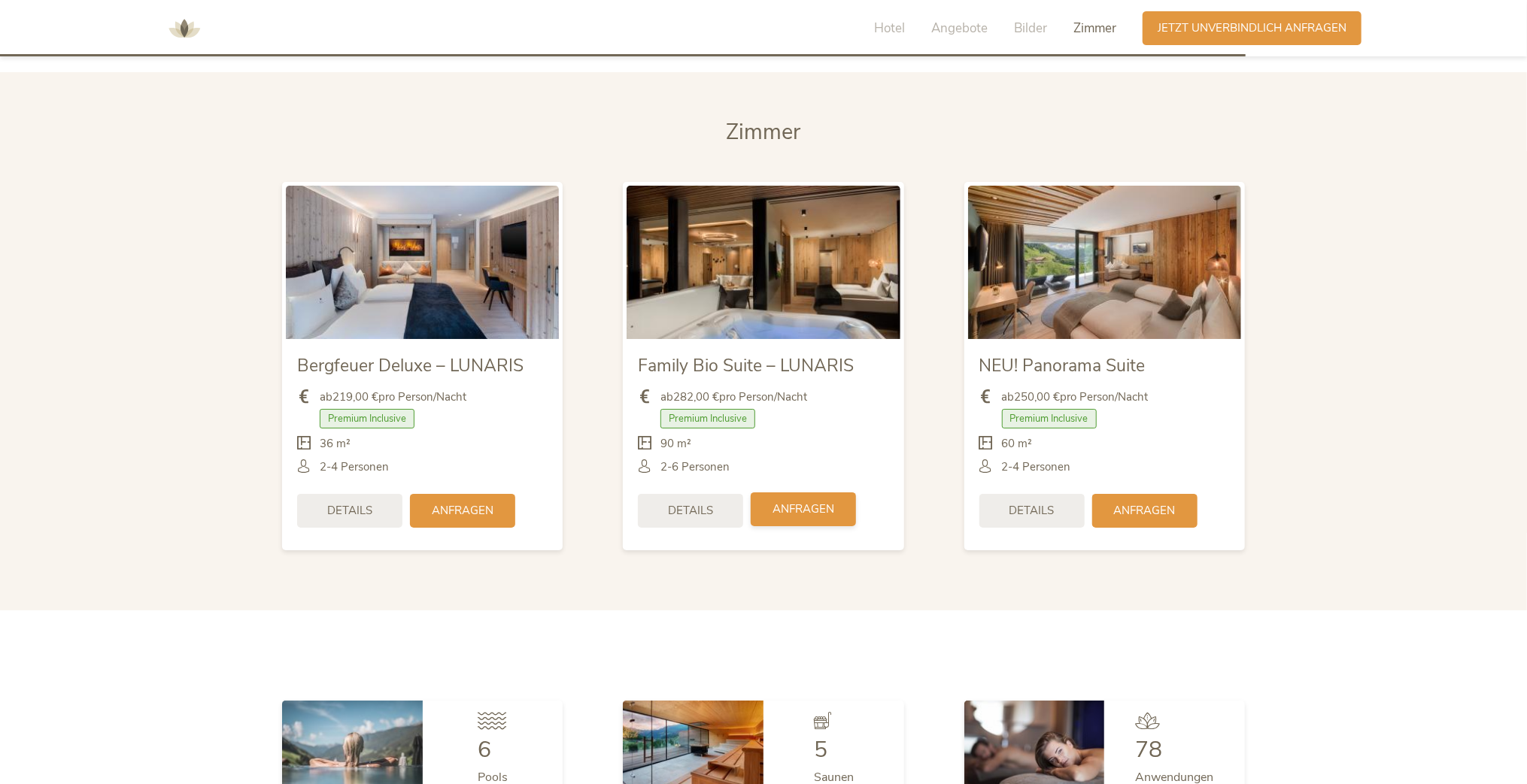
click at [800, 502] on span "Anfragen" at bounding box center [803, 510] width 62 height 16
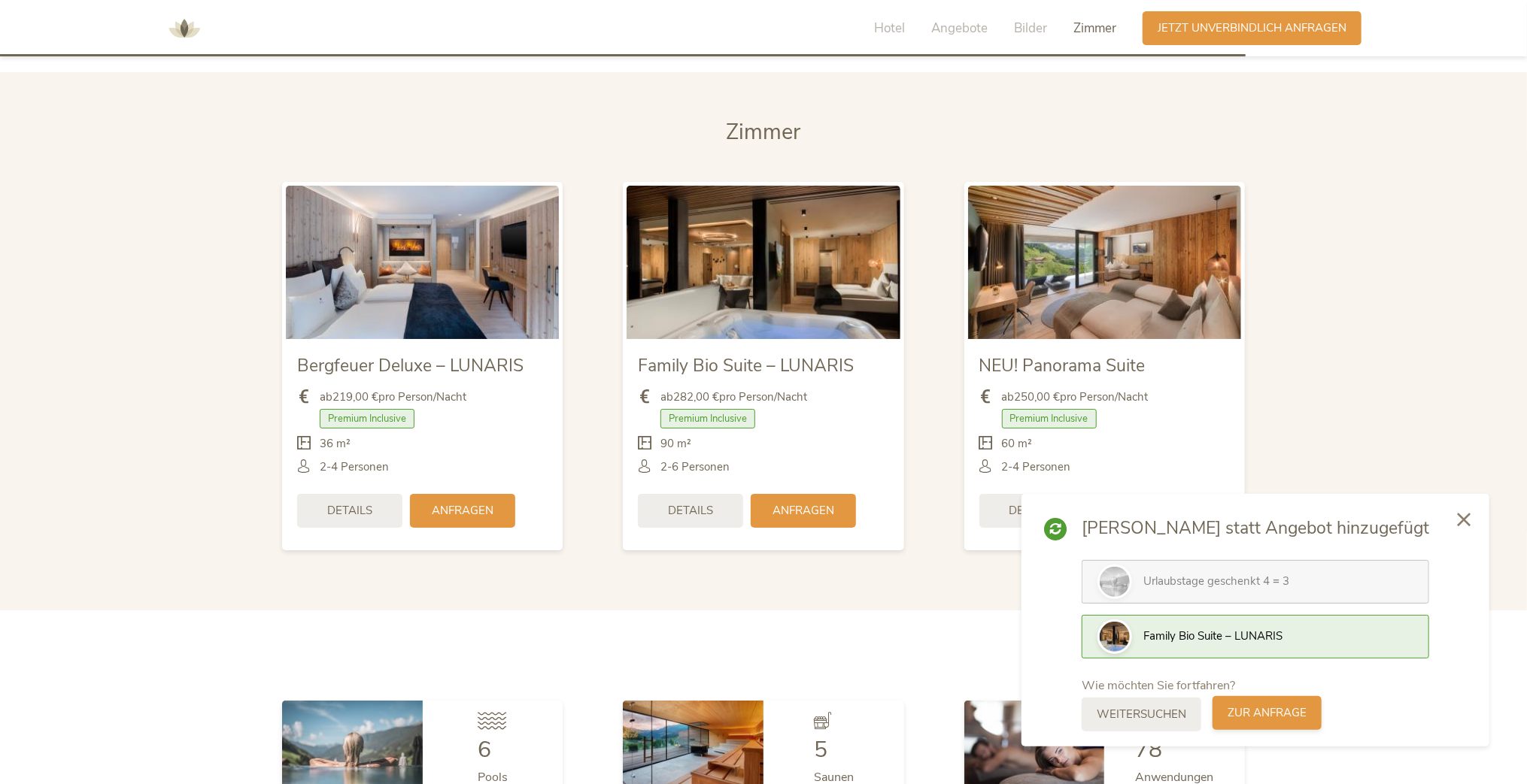
click at [1306, 709] on span "zur Anfrage" at bounding box center [1266, 713] width 79 height 16
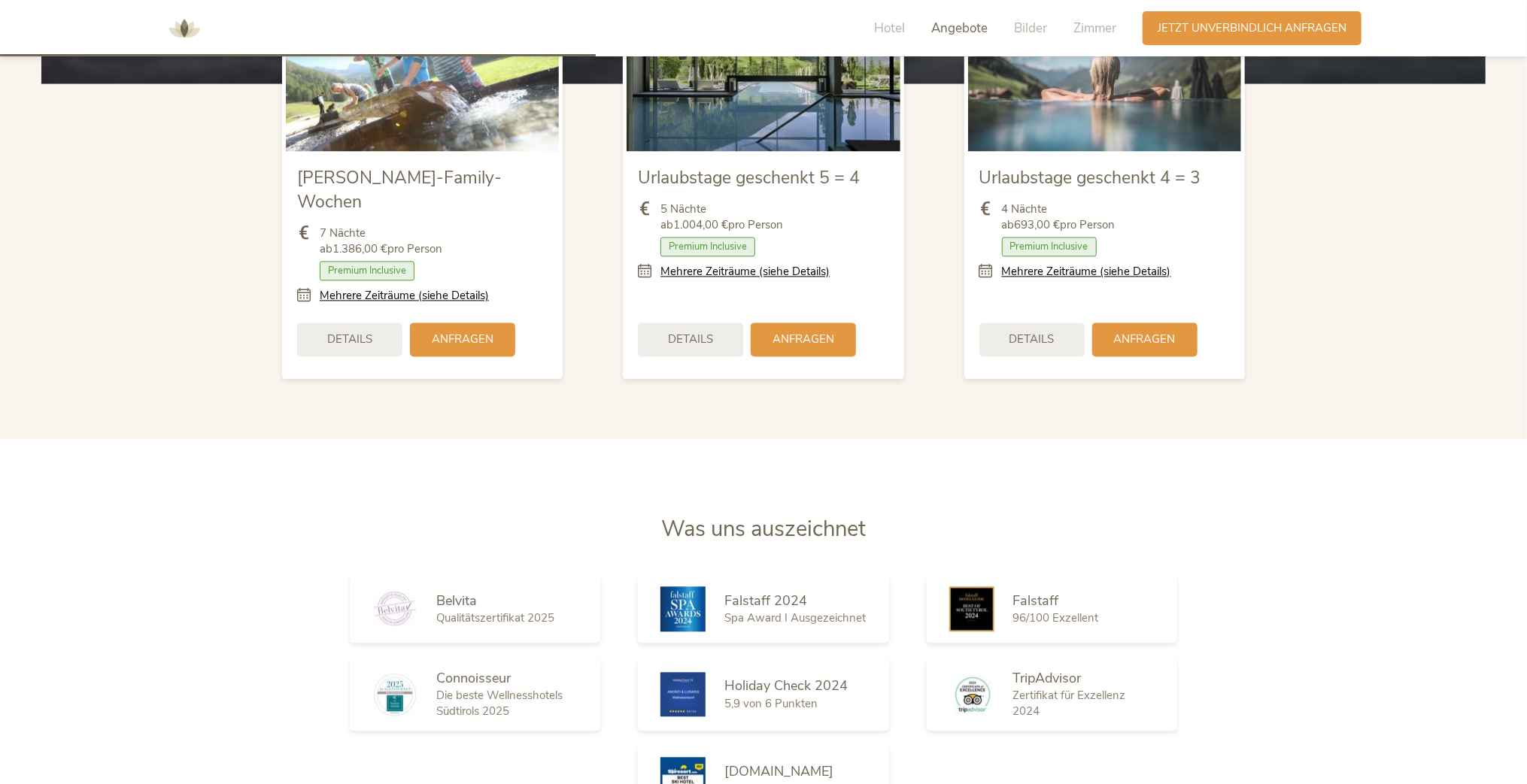
scroll to position [1715, 0]
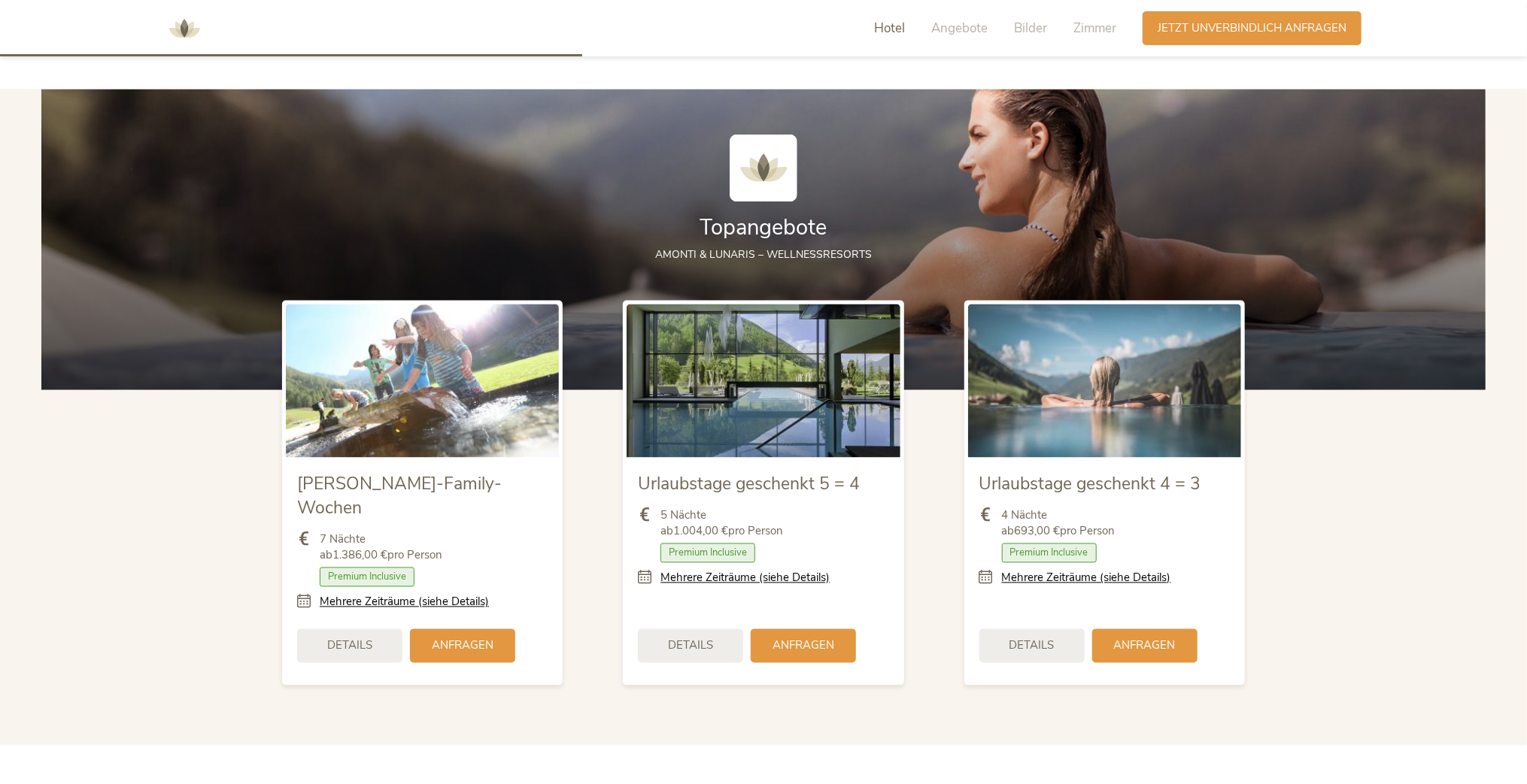
click at [889, 25] on span "Hotel" at bounding box center [889, 29] width 31 height 17
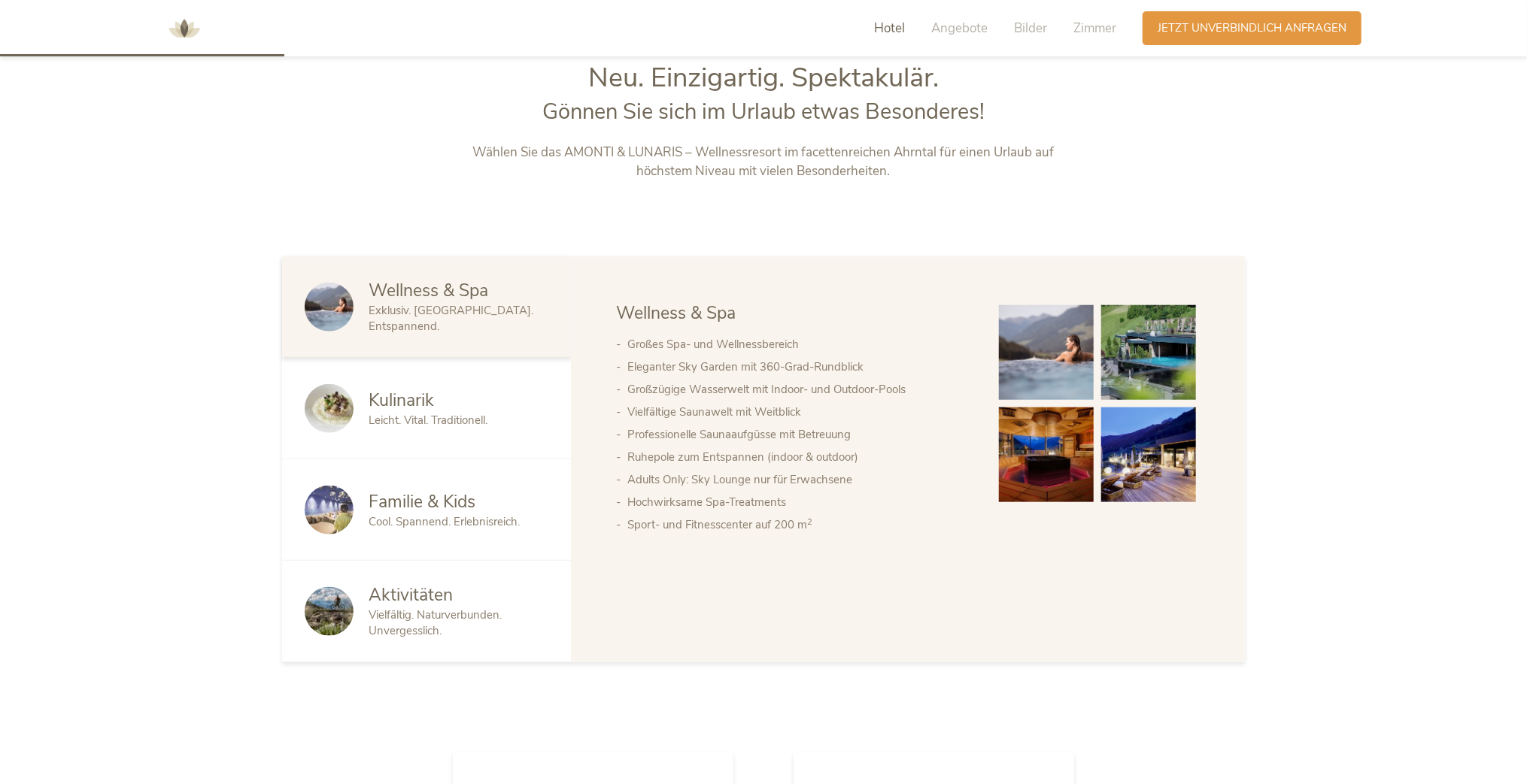
scroll to position [836, 0]
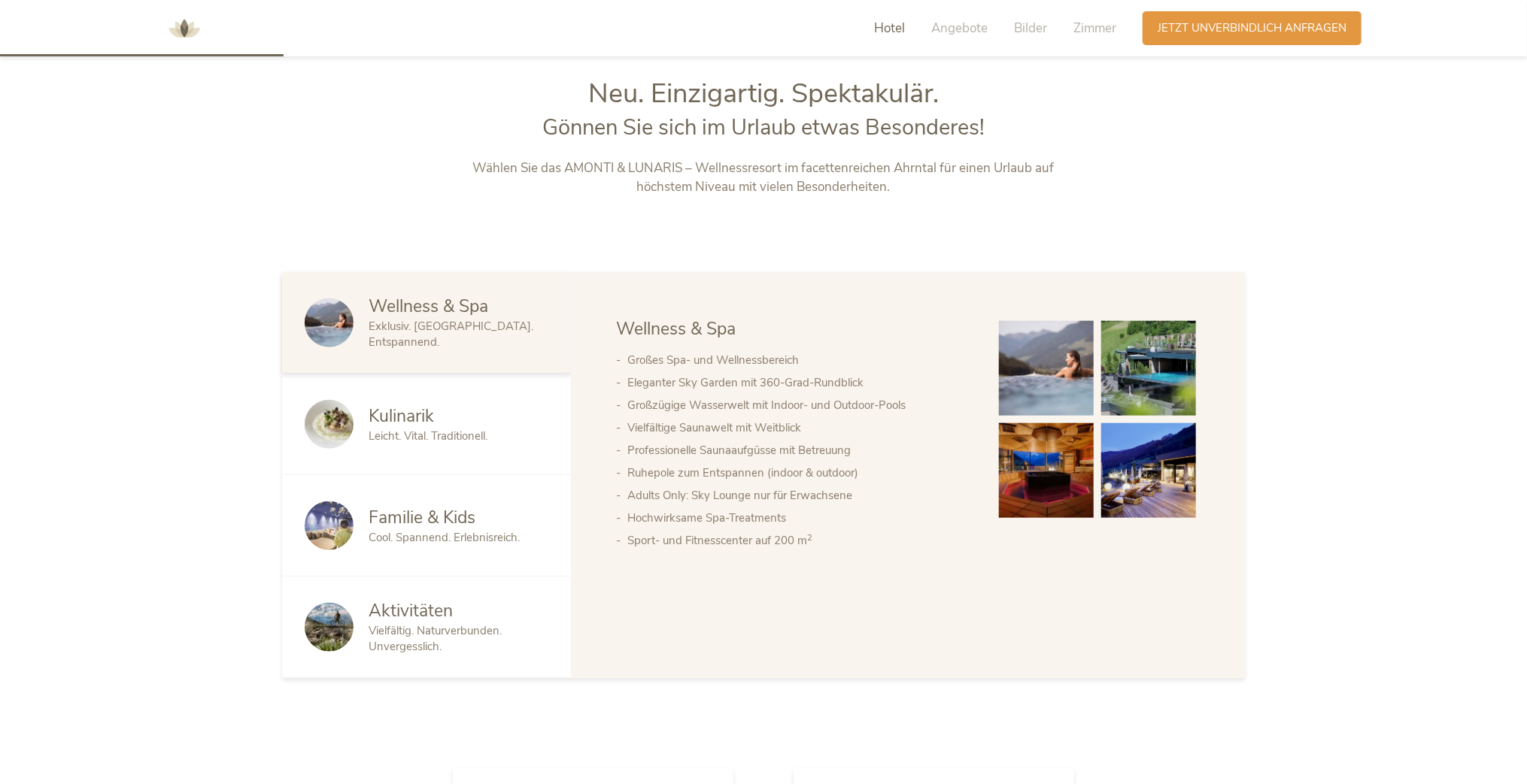
click at [453, 530] on span "Cool. Spannend. Erlebnisreich." at bounding box center [444, 537] width 151 height 15
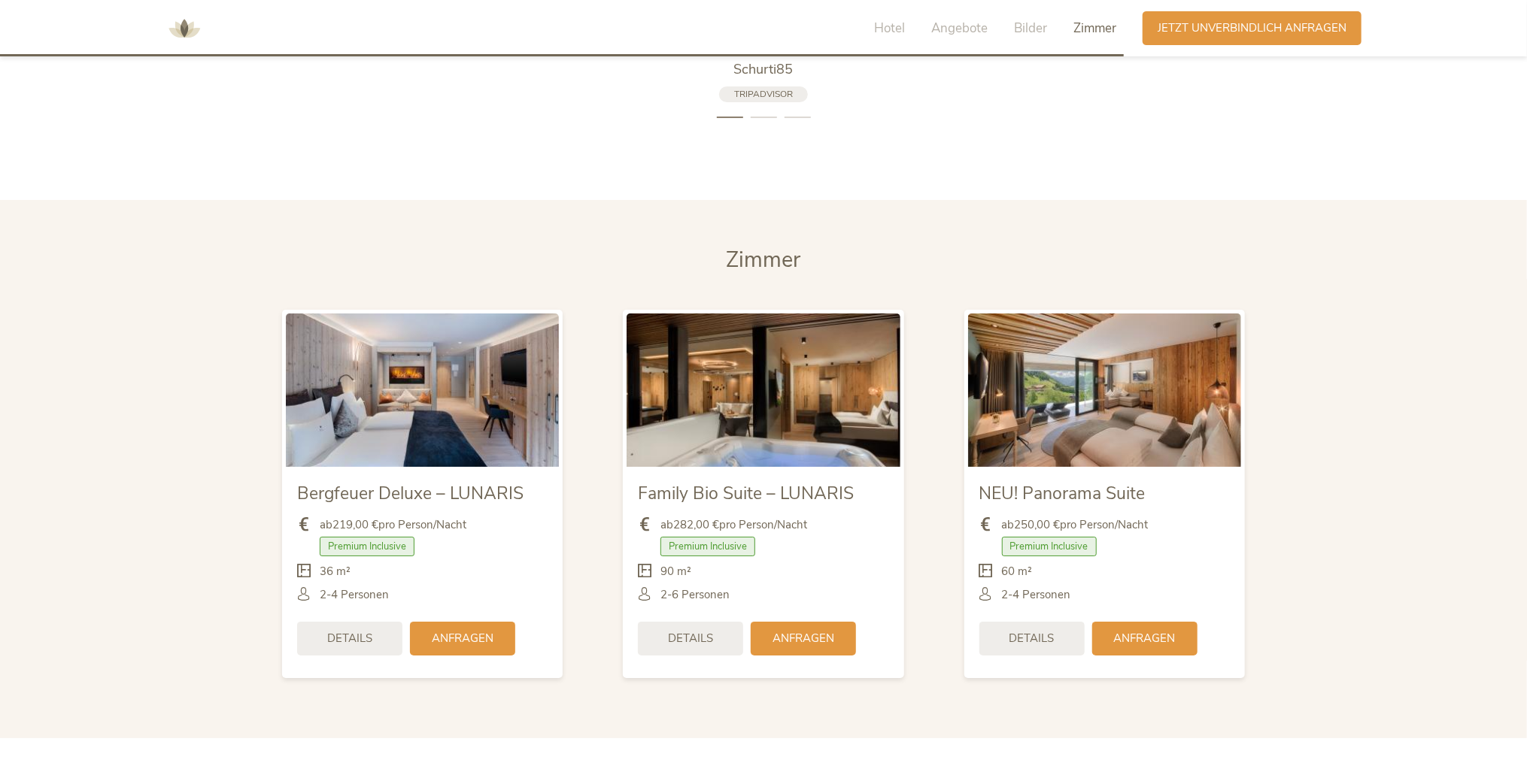
scroll to position [3542, 0]
click at [779, 629] on span "Anfragen" at bounding box center [803, 636] width 62 height 16
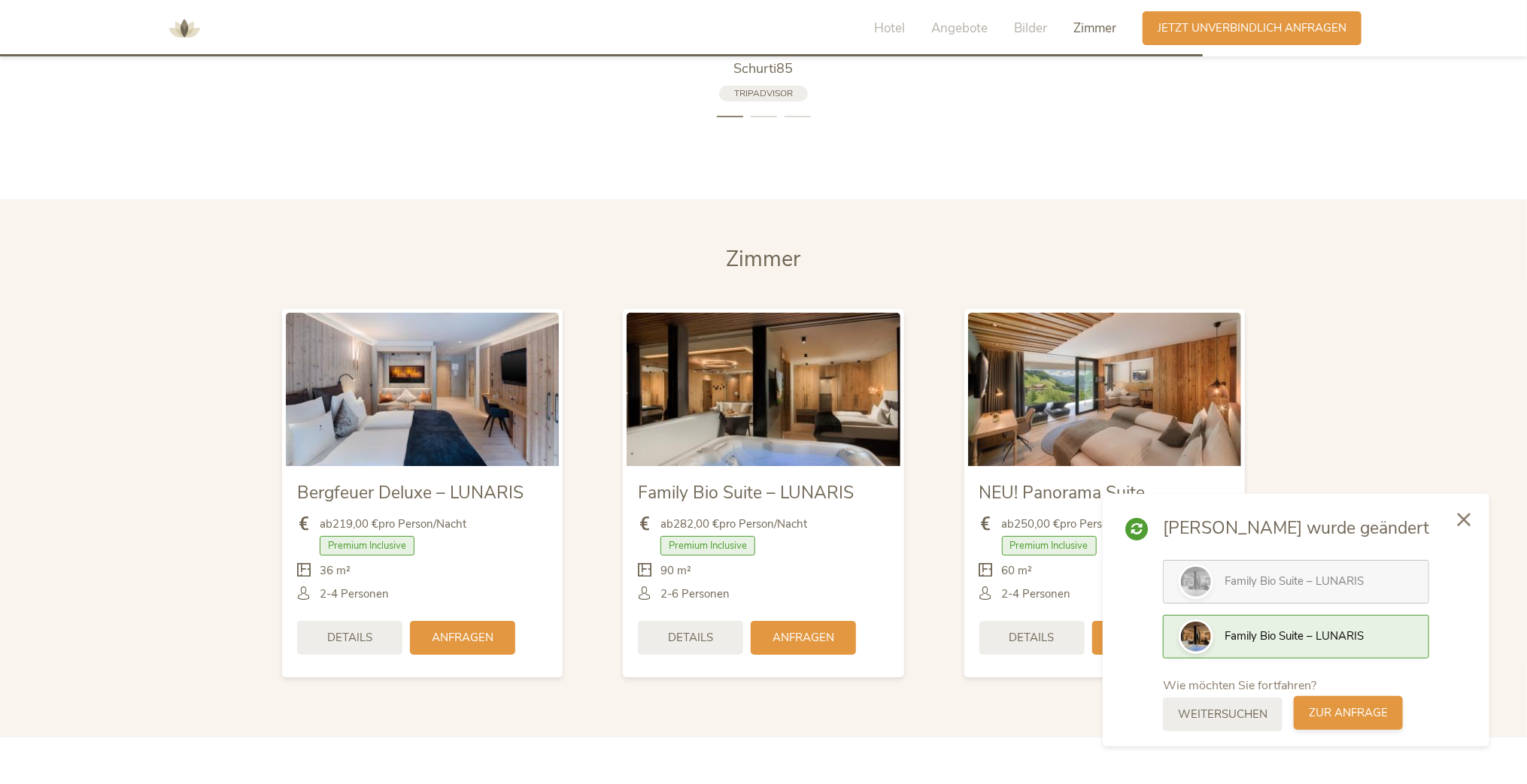
click at [1388, 716] on span "zur Anfrage" at bounding box center [1348, 713] width 79 height 16
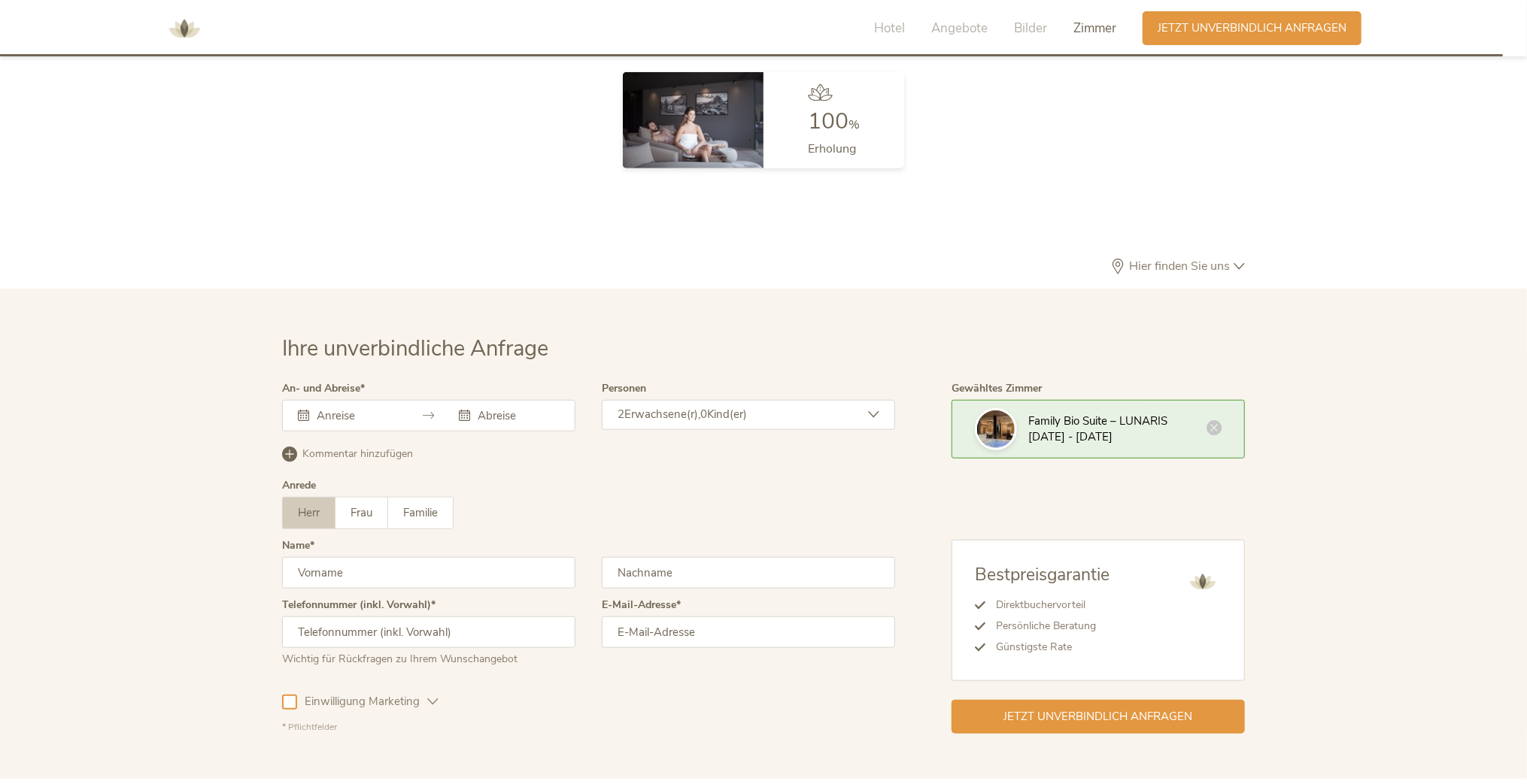
scroll to position [4496, 0]
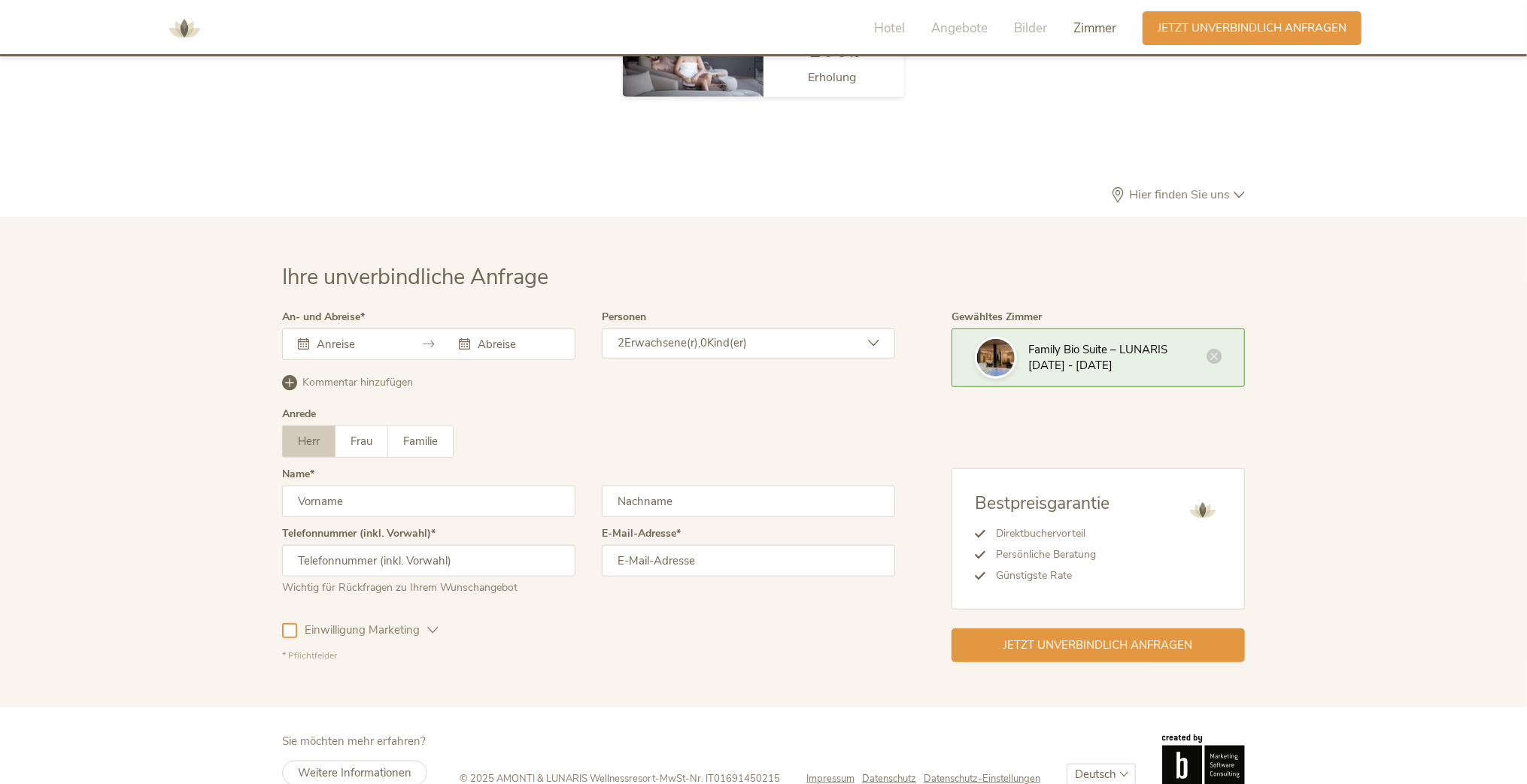
click at [866, 328] on div "2 Erwachsene(r), 0 Kind(er)" at bounding box center [749, 343] width 294 height 30
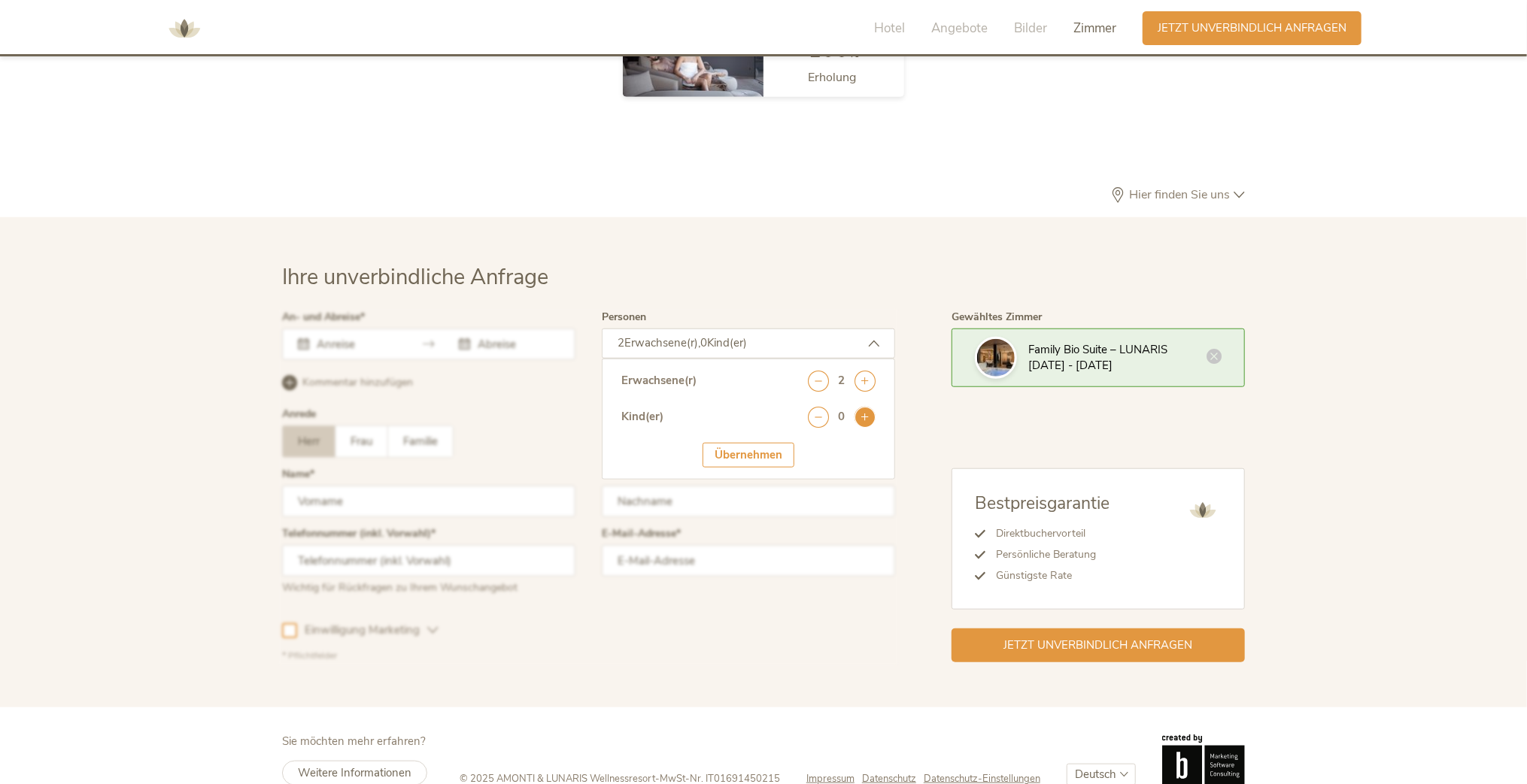
click at [862, 406] on icon at bounding box center [865, 417] width 21 height 21
click at [863, 406] on icon at bounding box center [865, 417] width 21 height 21
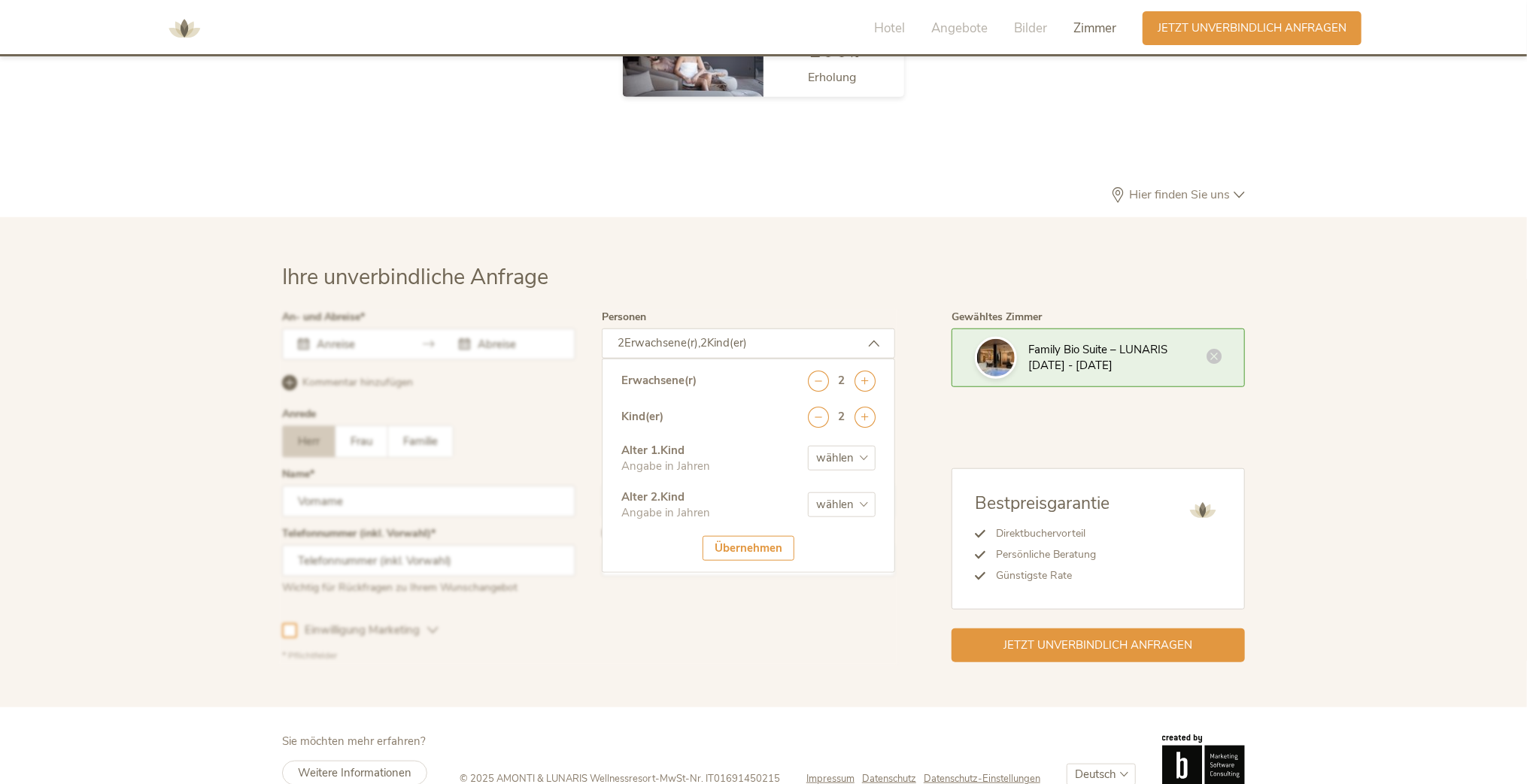
click at [867, 446] on select "wählen 0 1 2 3 4 5 6 7 8 9 10 11 12 13 14 15 16 17" at bounding box center [842, 458] width 68 height 25
select select "13"
click at [808, 446] on select "wählen 0 1 2 3 4 5 6 7 8 9 10 11 12 13 14 15 16 17" at bounding box center [842, 458] width 68 height 25
click at [860, 492] on select "wählen 0 1 2 3 4 5 6 7 8 9 10 11 12 13 14 15 16 17" at bounding box center [842, 504] width 68 height 25
select select "10"
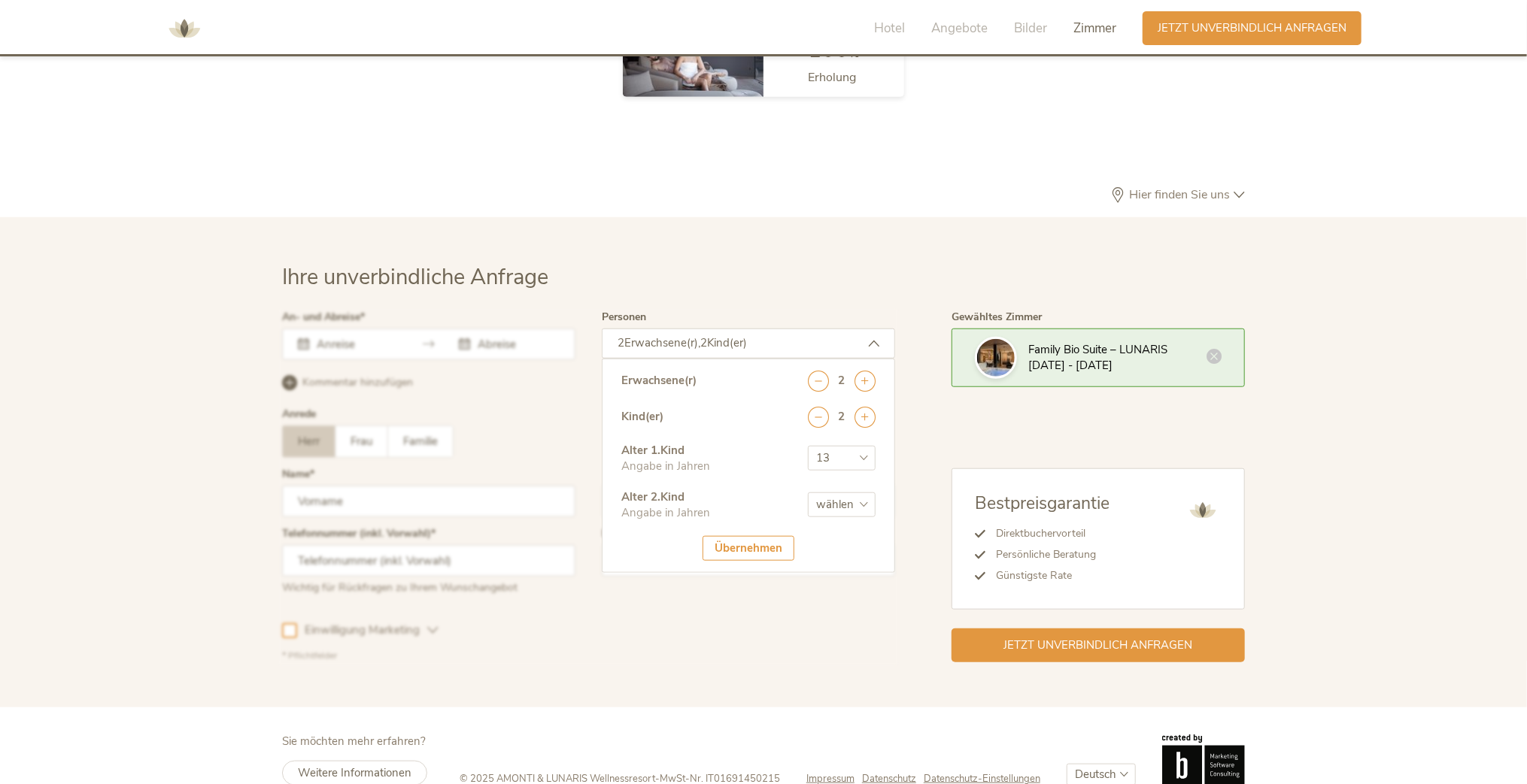
click at [808, 492] on select "wählen 0 1 2 3 4 5 6 7 8 9 10 11 12 13 14 15 16 17" at bounding box center [842, 504] width 68 height 25
click at [747, 536] on div "Übernehmen" at bounding box center [749, 548] width 92 height 25
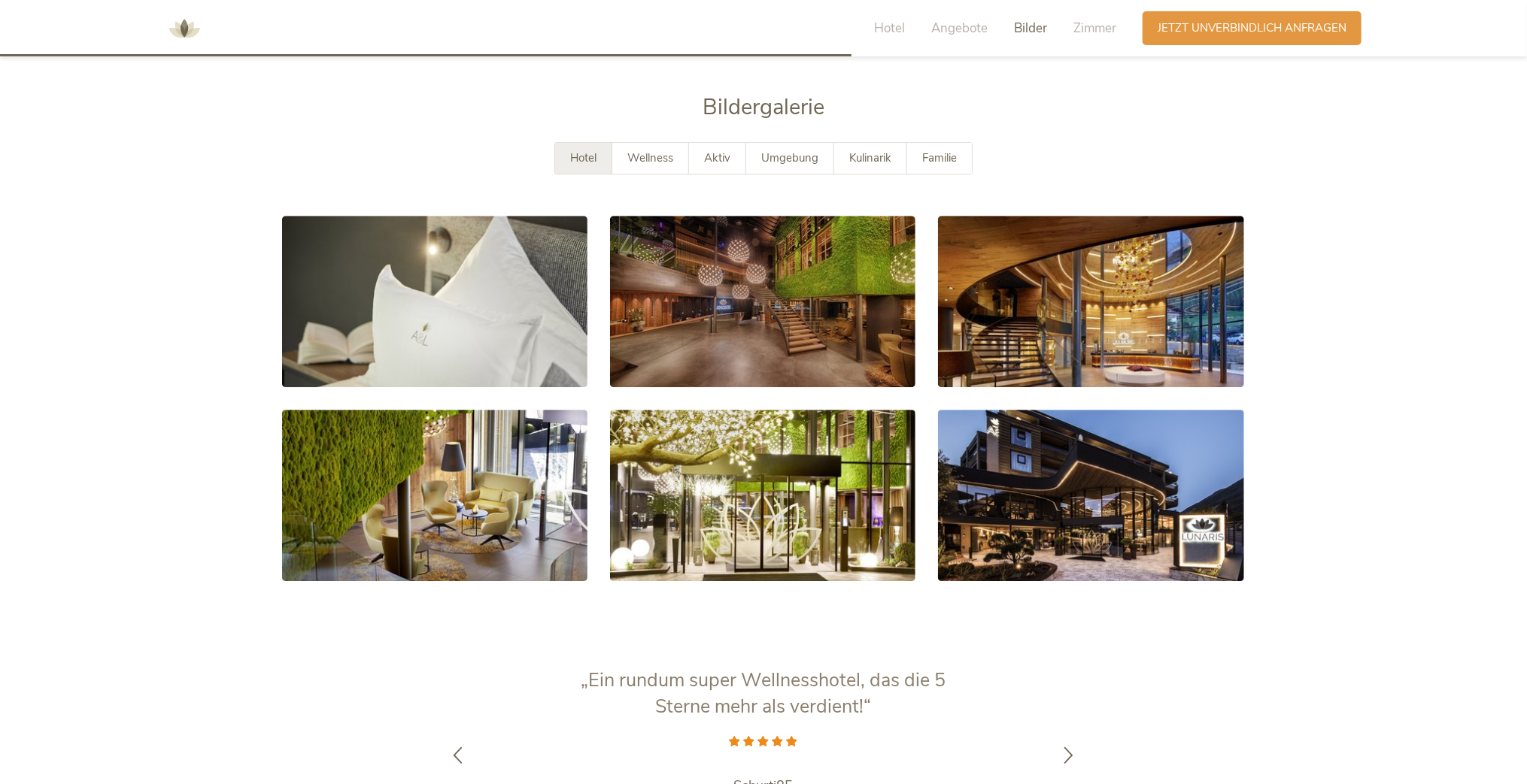
scroll to position [2467, 0]
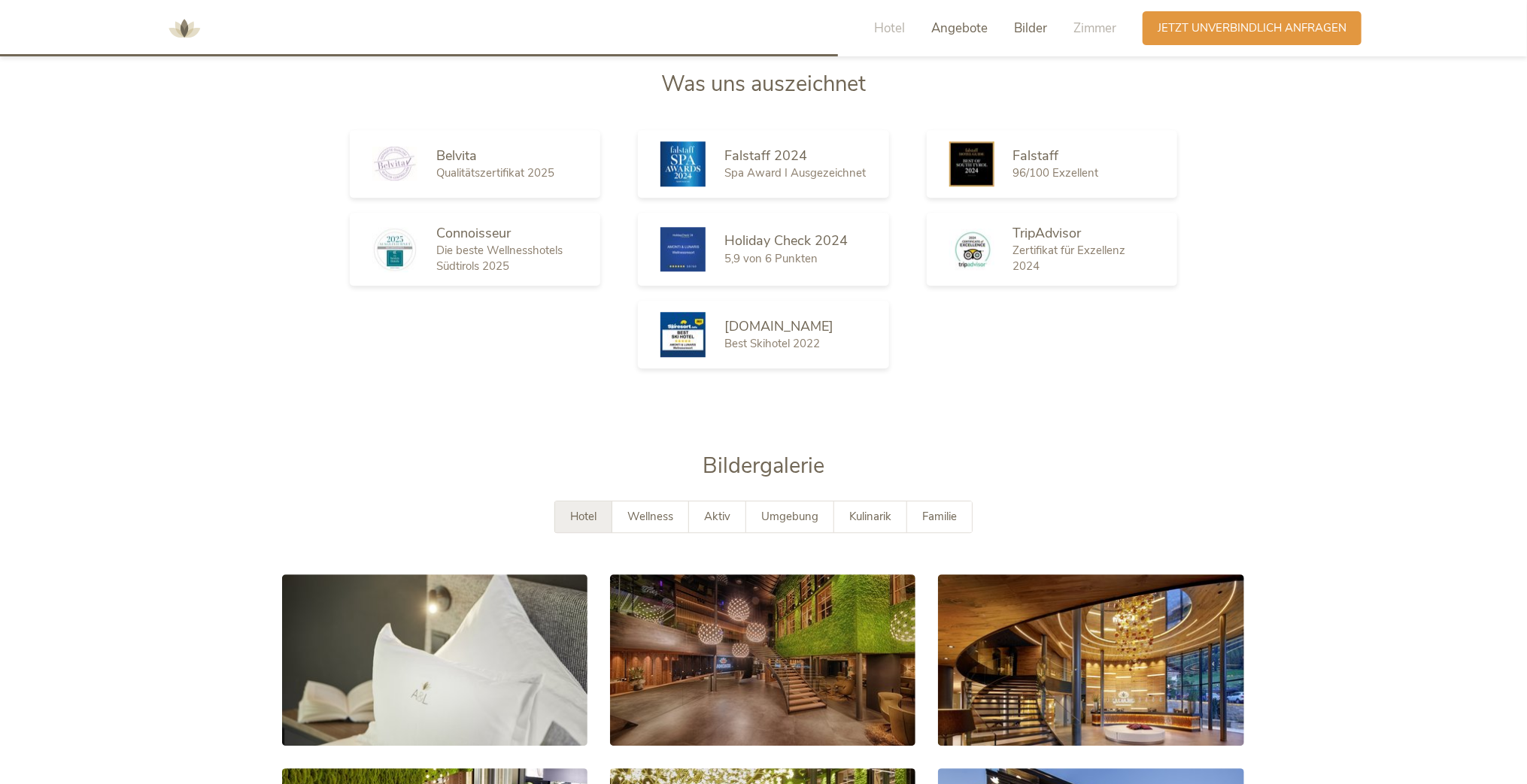
click at [959, 22] on span "Angebote" at bounding box center [959, 29] width 56 height 17
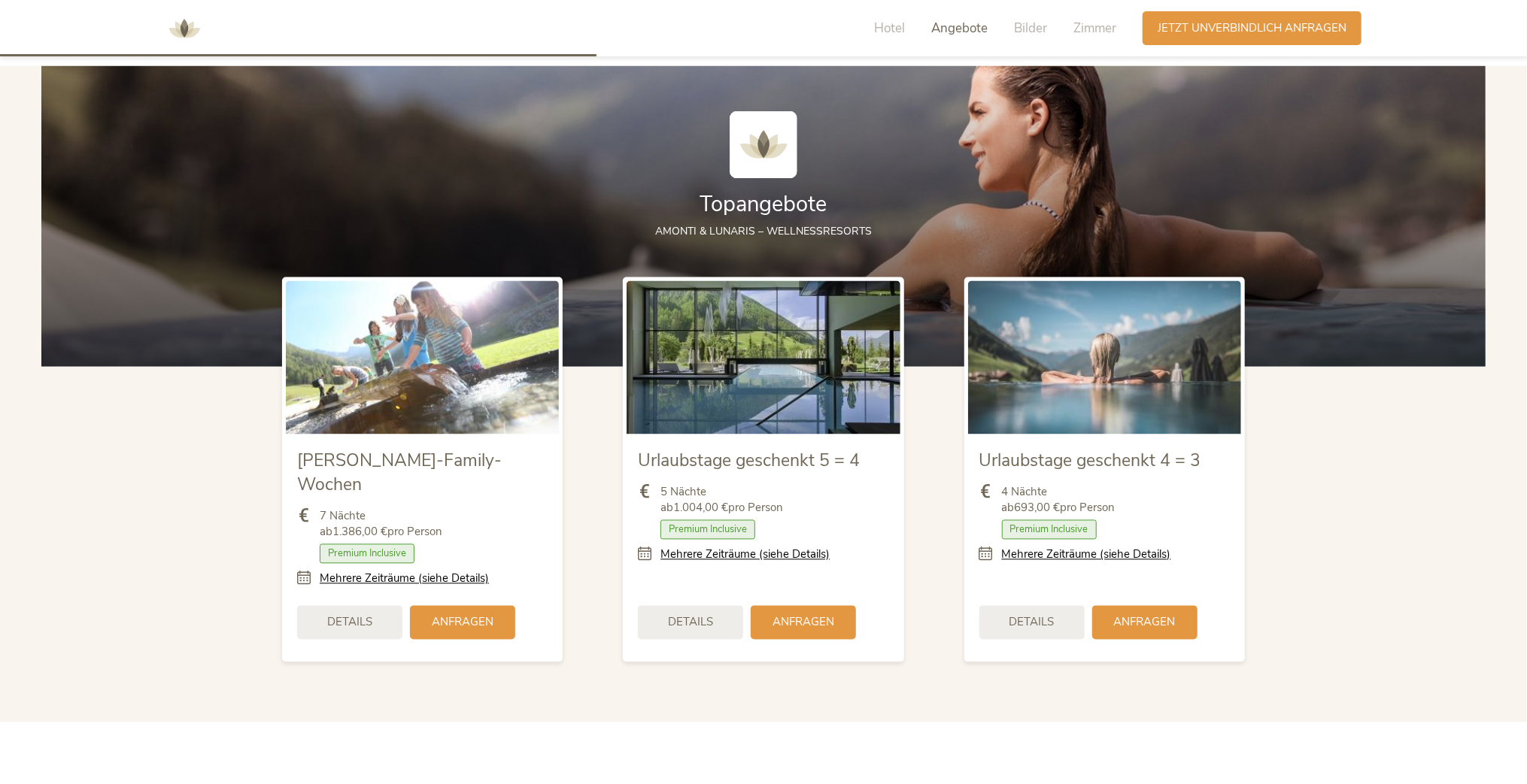
scroll to position [1729, 0]
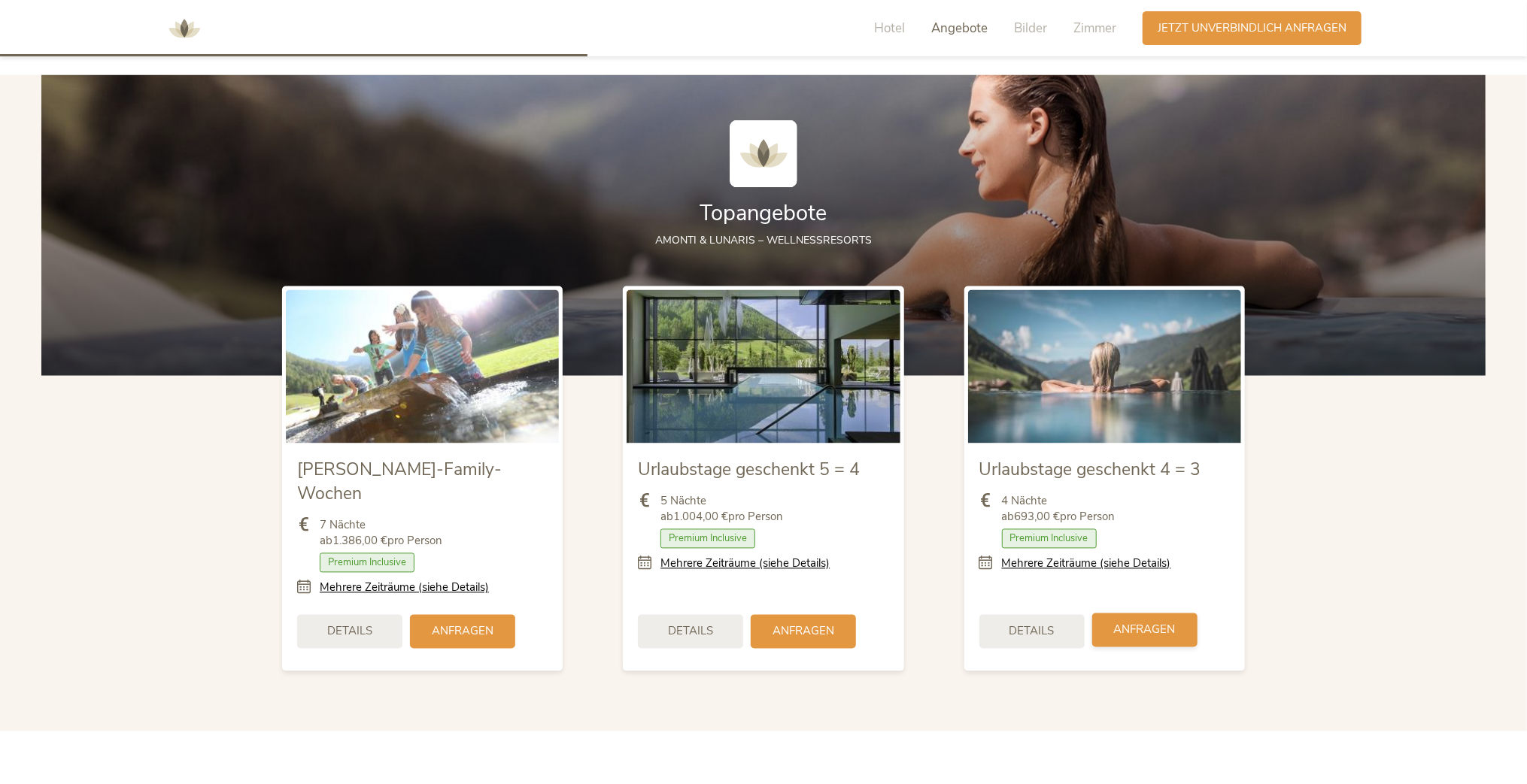
click at [1180, 614] on div "Anfragen" at bounding box center [1144, 630] width 105 height 34
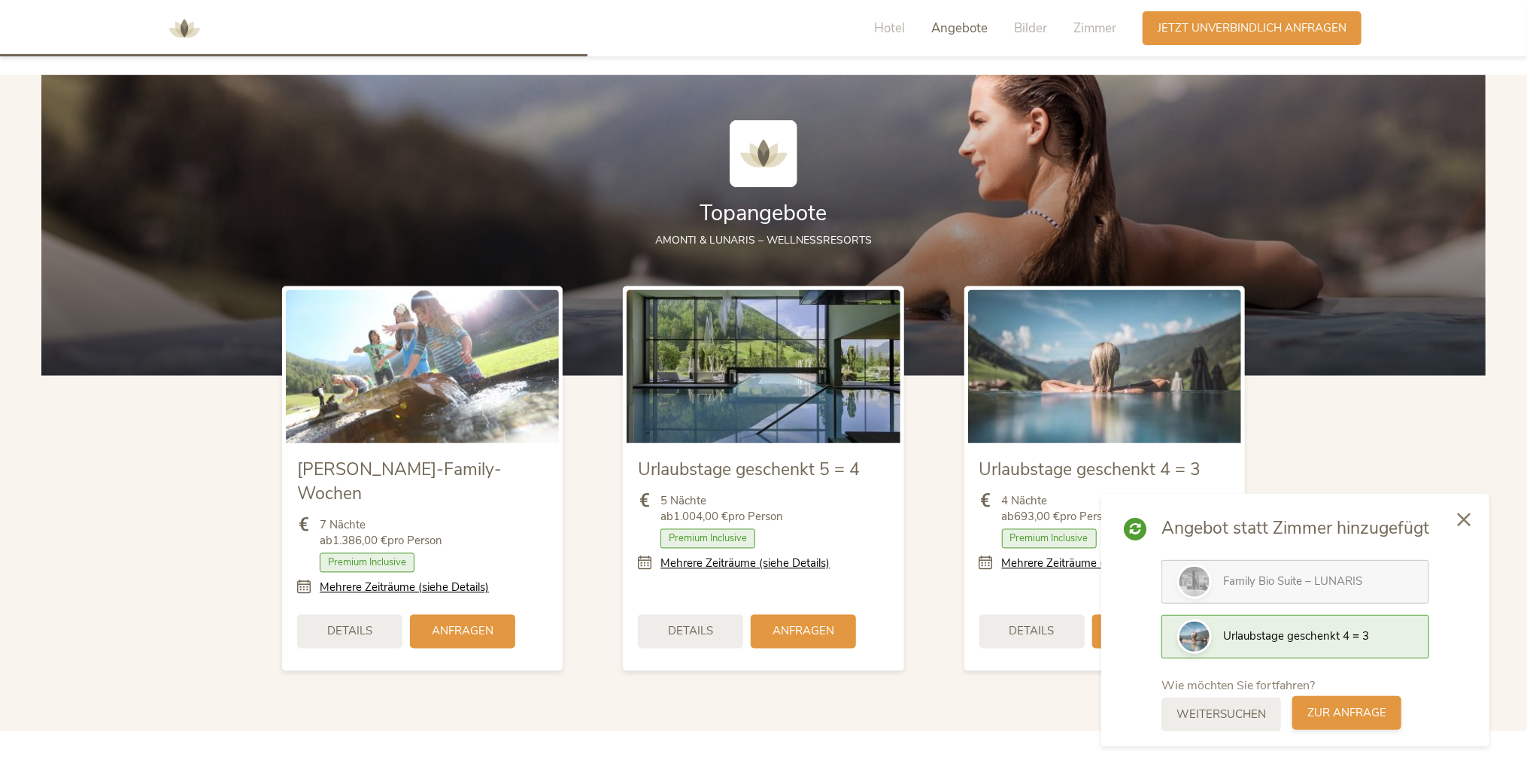
click at [1352, 715] on span "zur Anfrage" at bounding box center [1346, 713] width 79 height 16
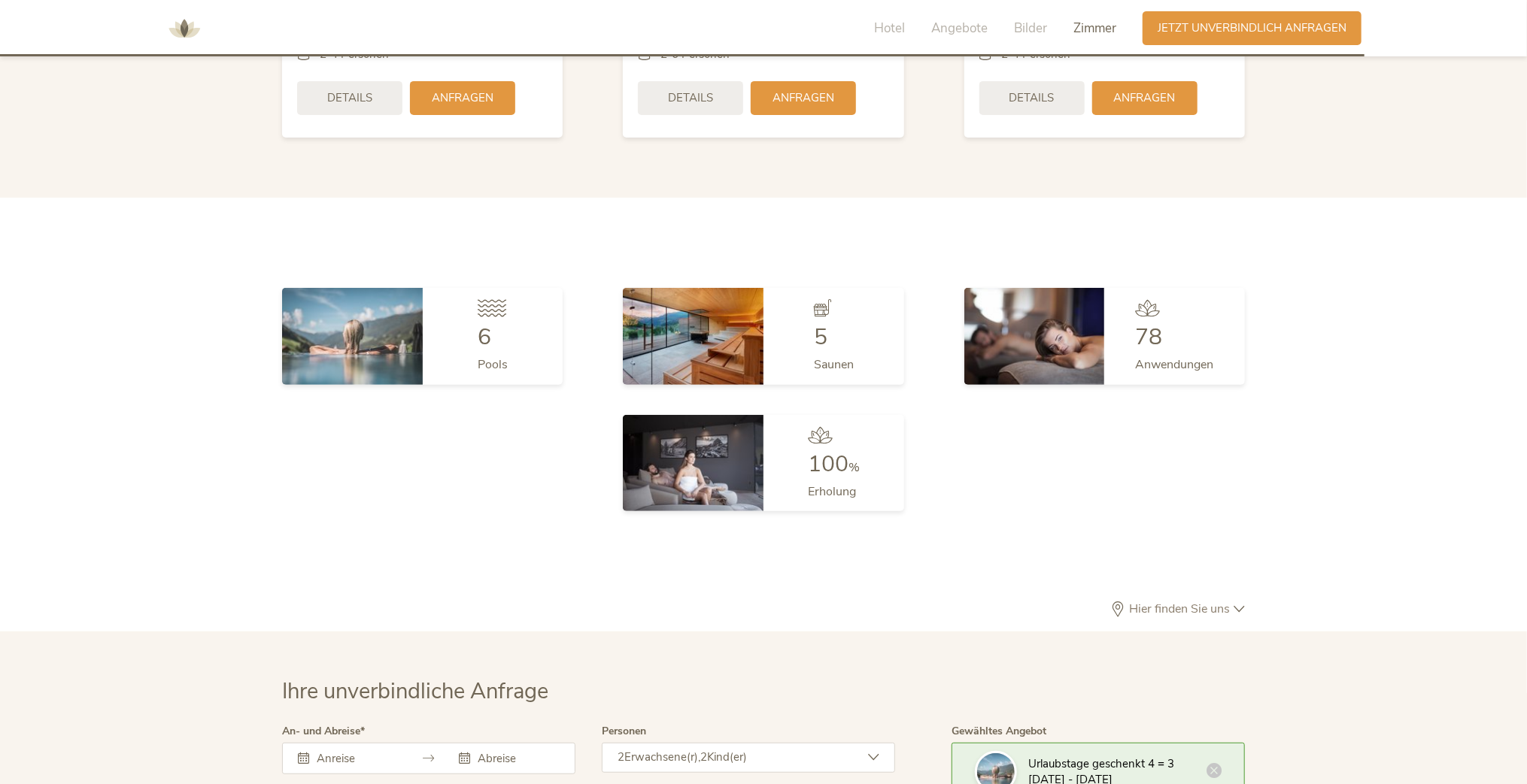
scroll to position [4496, 0]
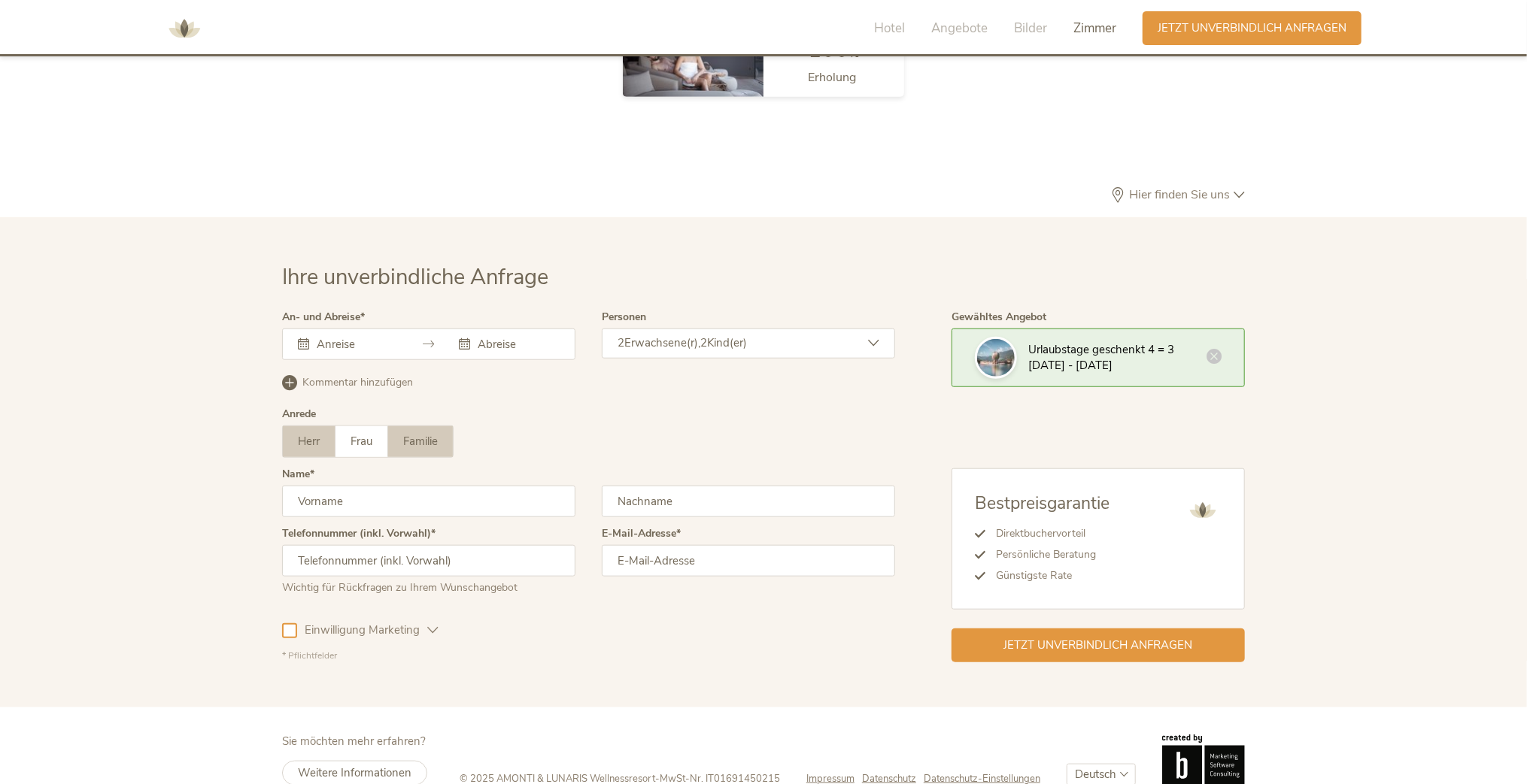
click at [413, 434] on span "Familie" at bounding box center [420, 441] width 35 height 15
click at [1220, 347] on icon at bounding box center [1213, 354] width 15 height 15
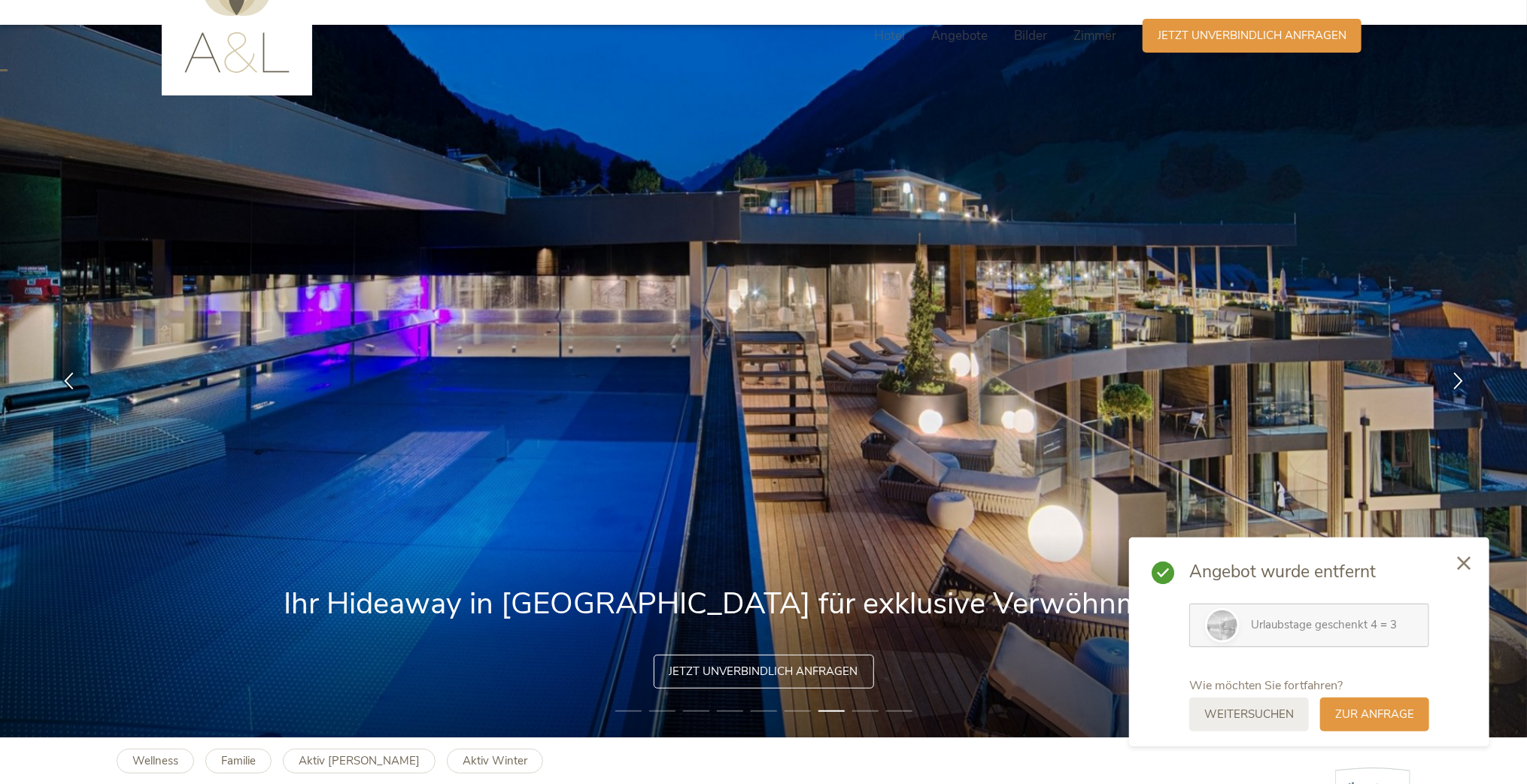
scroll to position [0, 0]
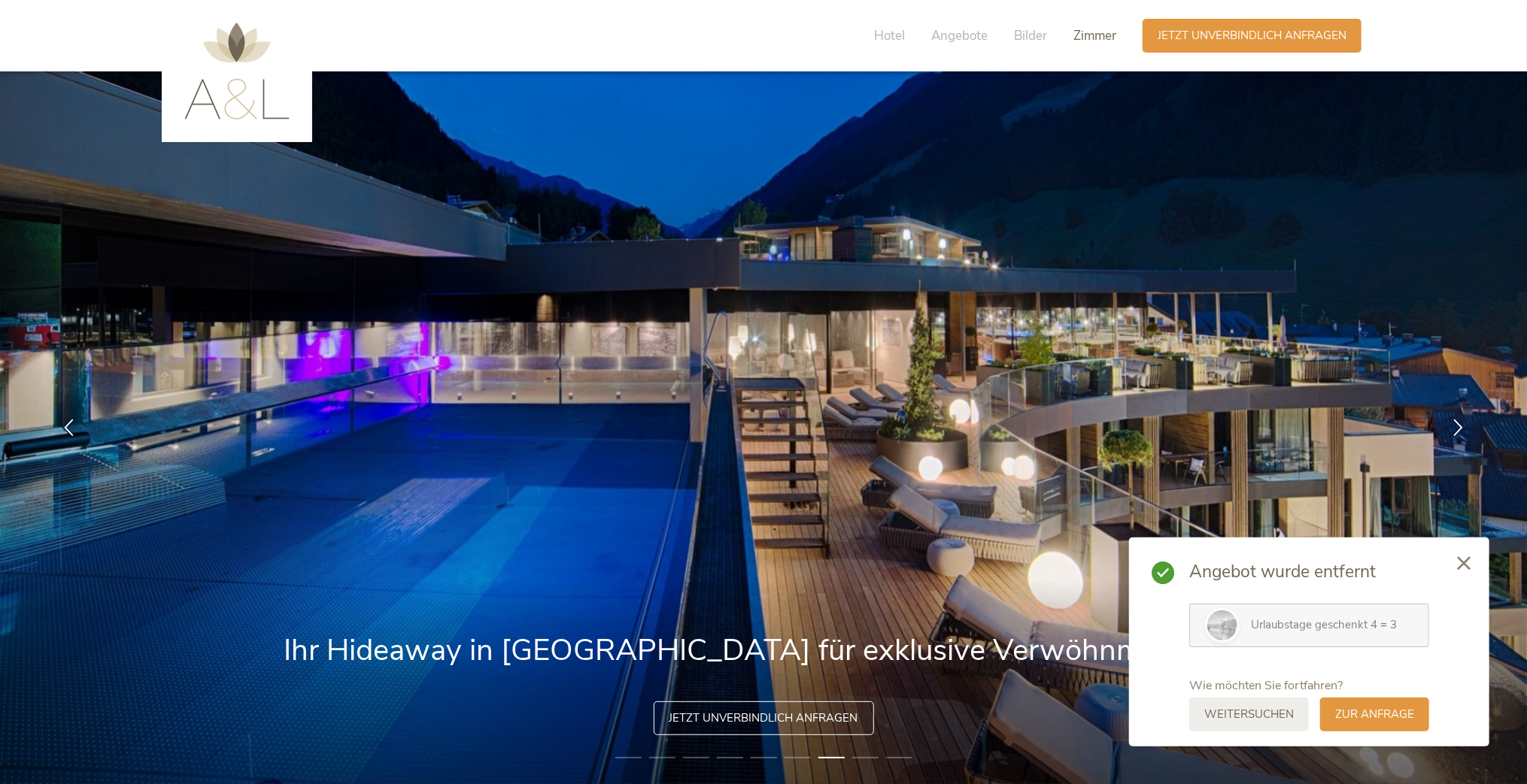
click at [1098, 42] on span "Zimmer" at bounding box center [1094, 36] width 43 height 17
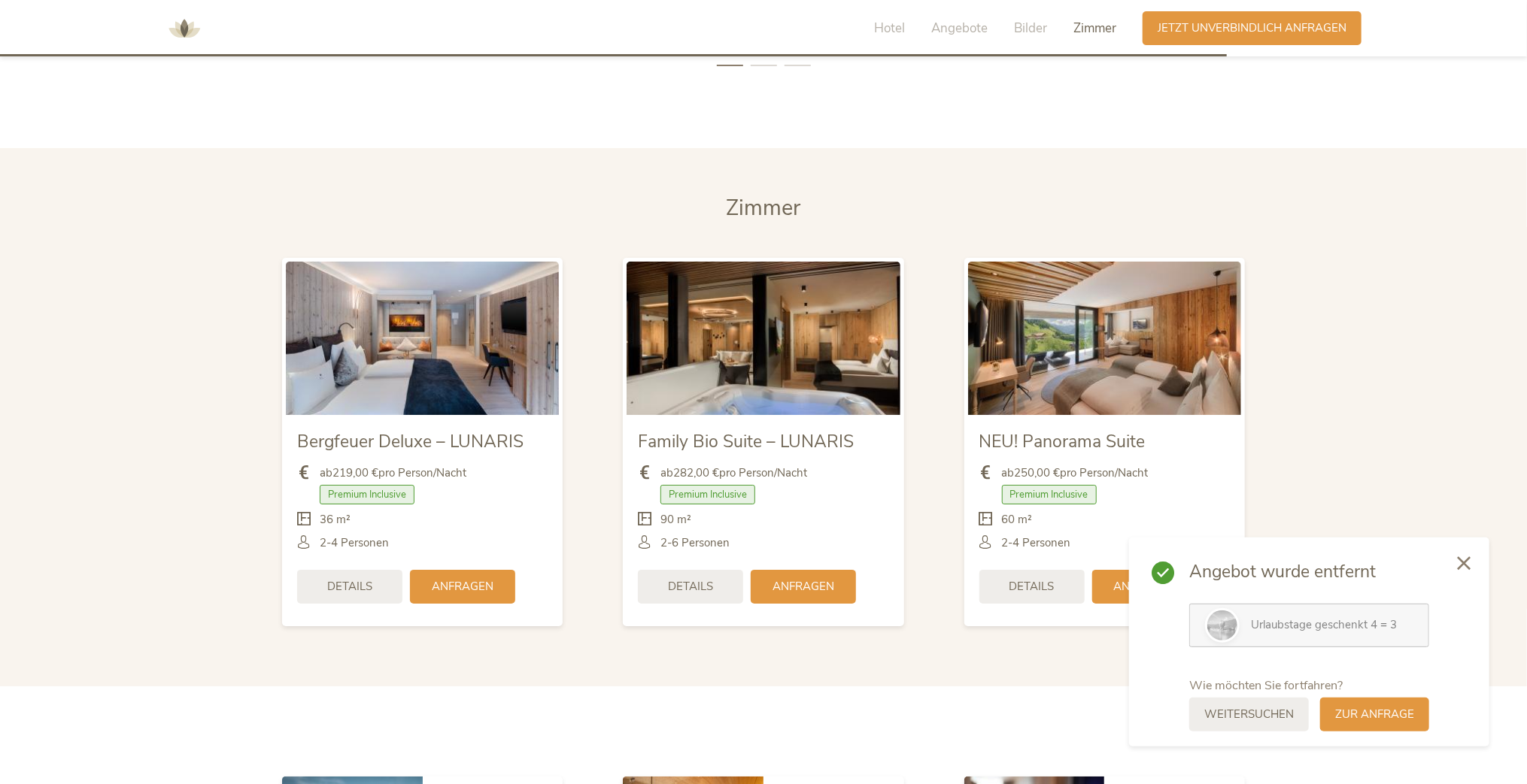
scroll to position [3642, 0]
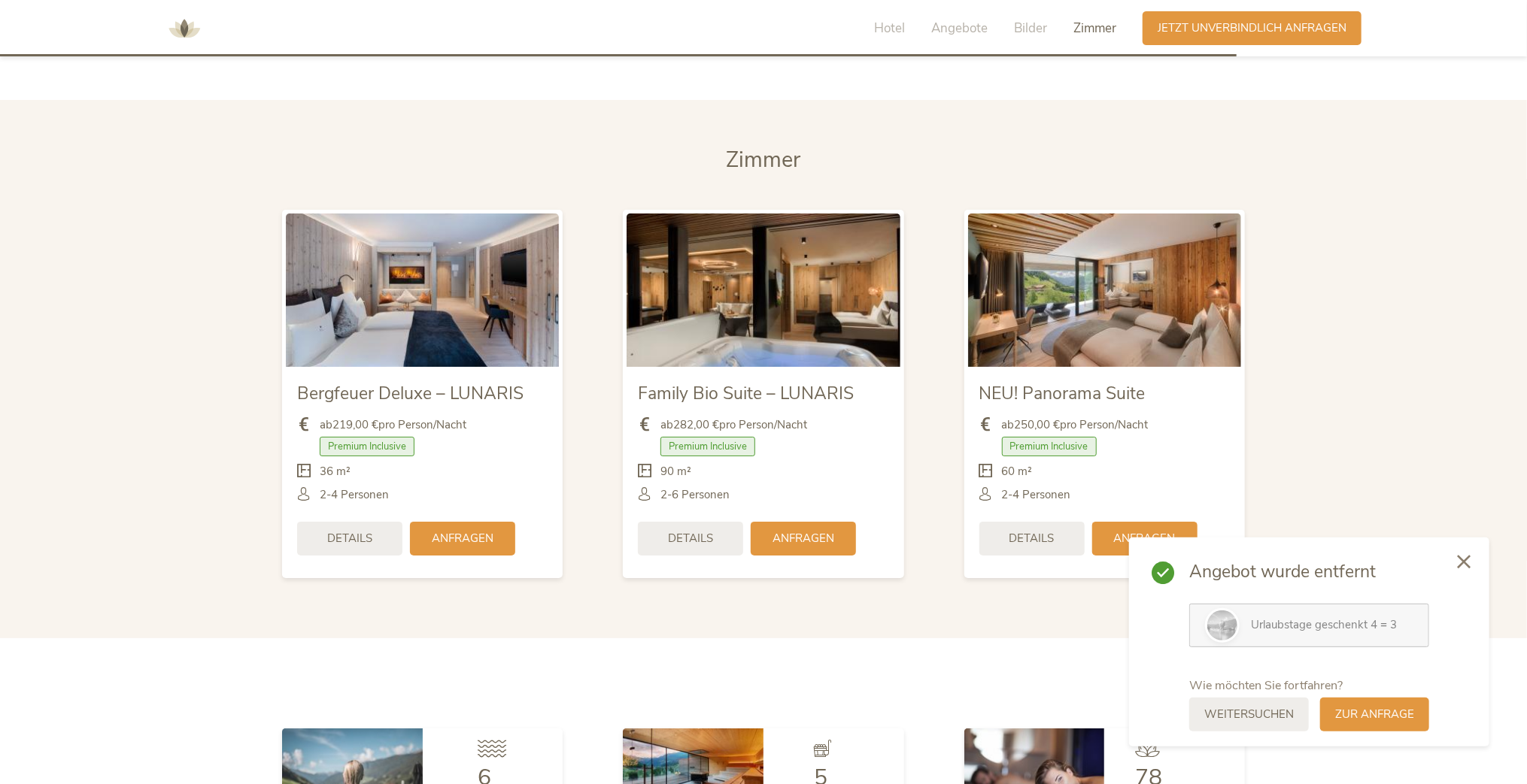
click at [1464, 561] on icon at bounding box center [1464, 562] width 14 height 14
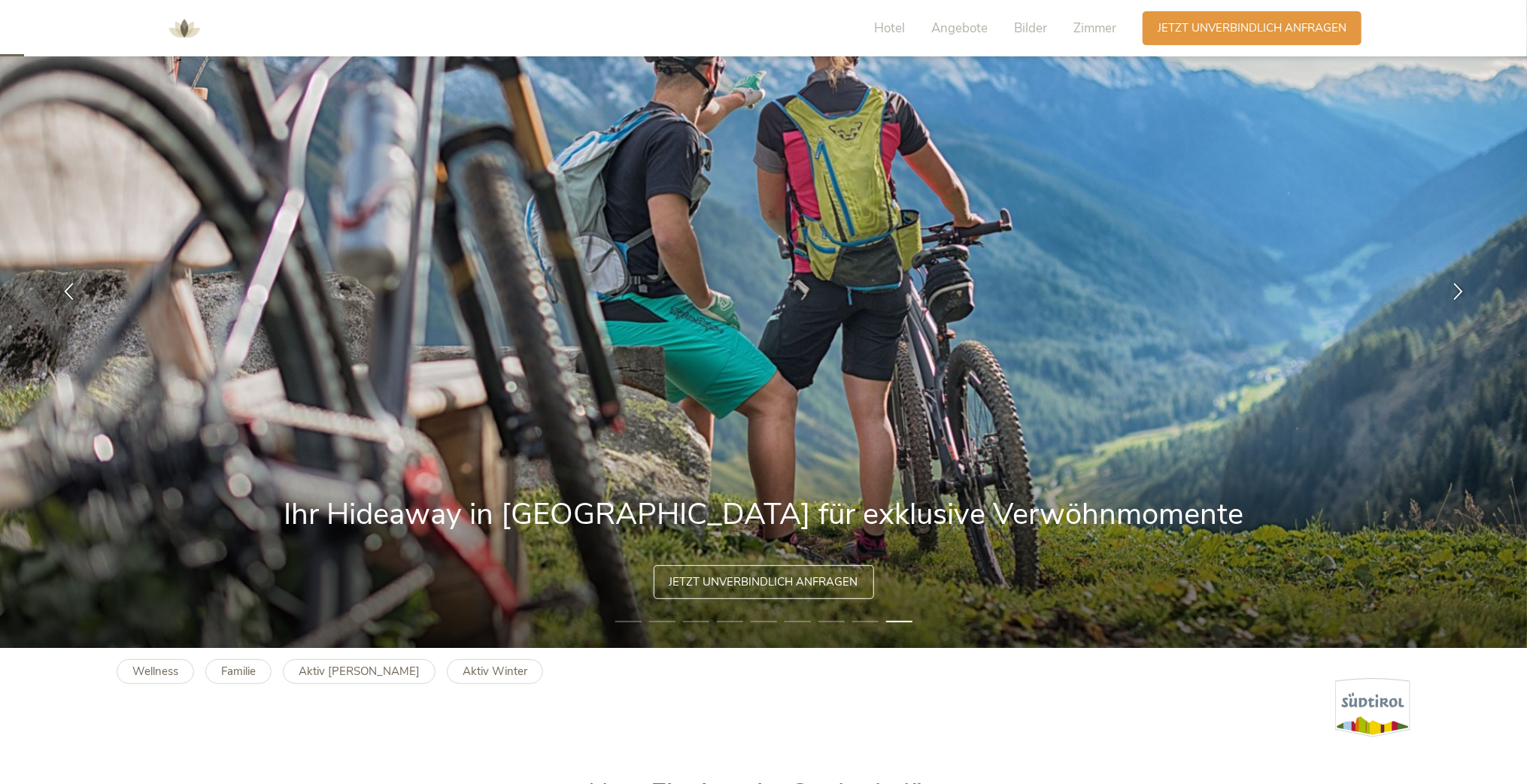
scroll to position [0, 0]
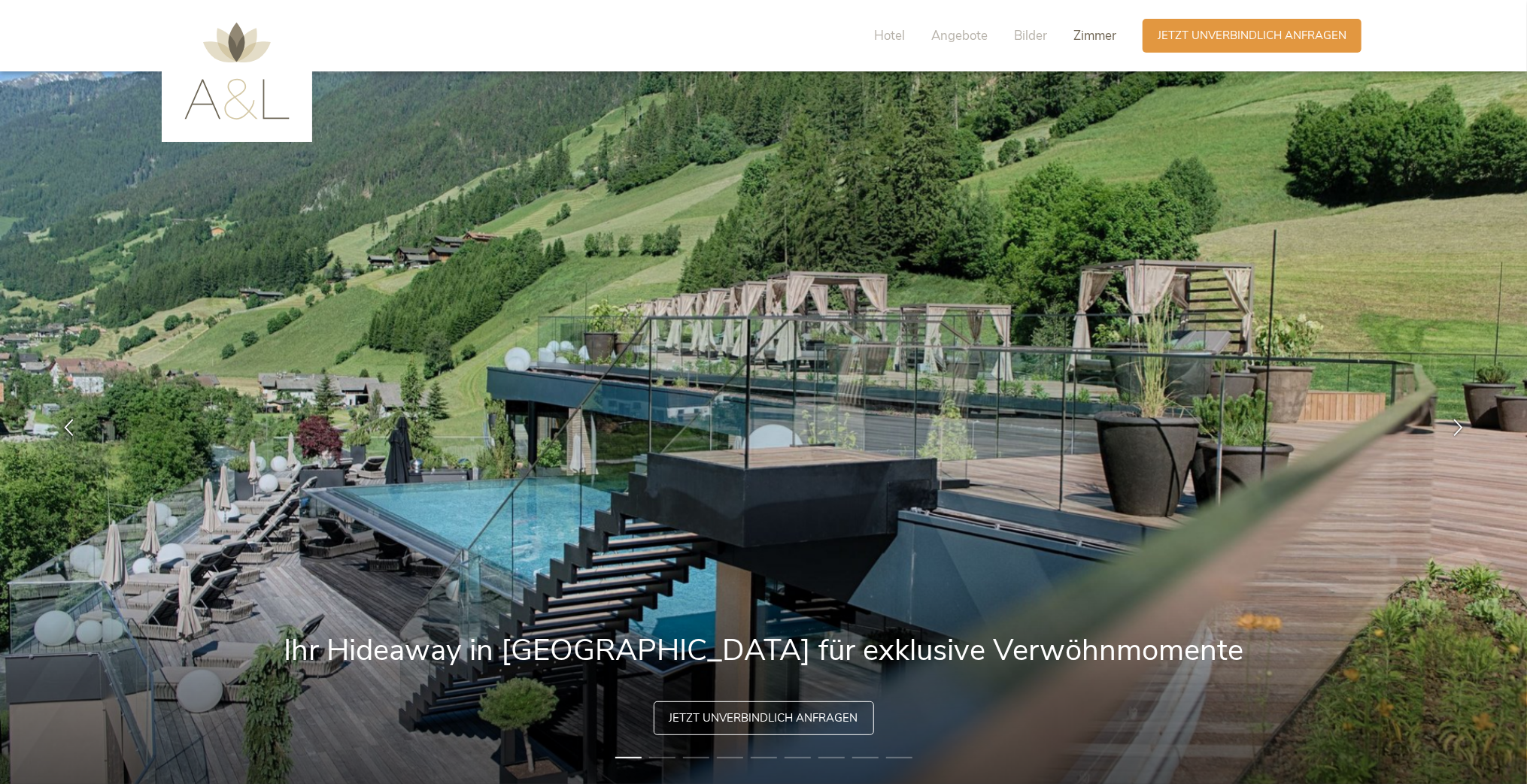
click at [1092, 31] on span "Zimmer" at bounding box center [1094, 36] width 43 height 17
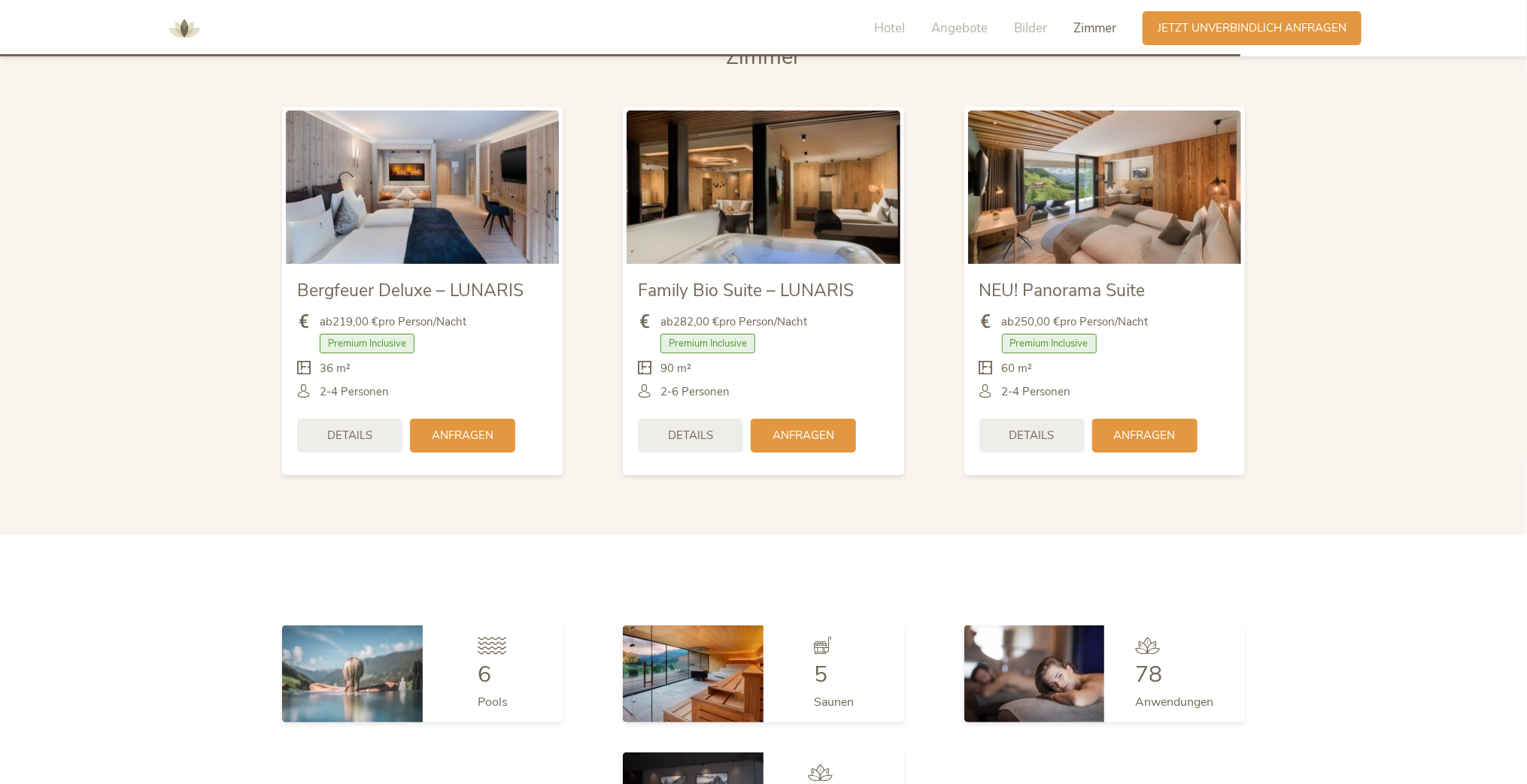
scroll to position [2918, 0]
